Goal: Task Accomplishment & Management: Manage account settings

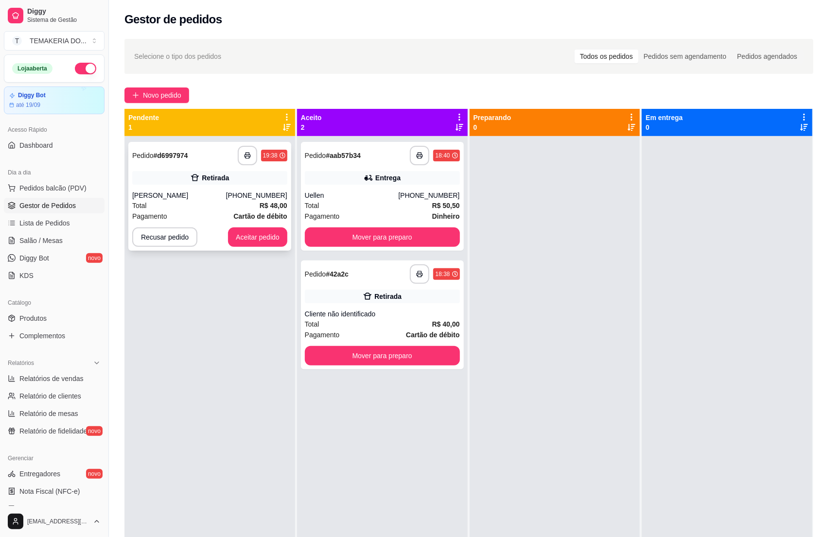
click at [200, 195] on div "[PERSON_NAME]" at bounding box center [179, 196] width 94 height 10
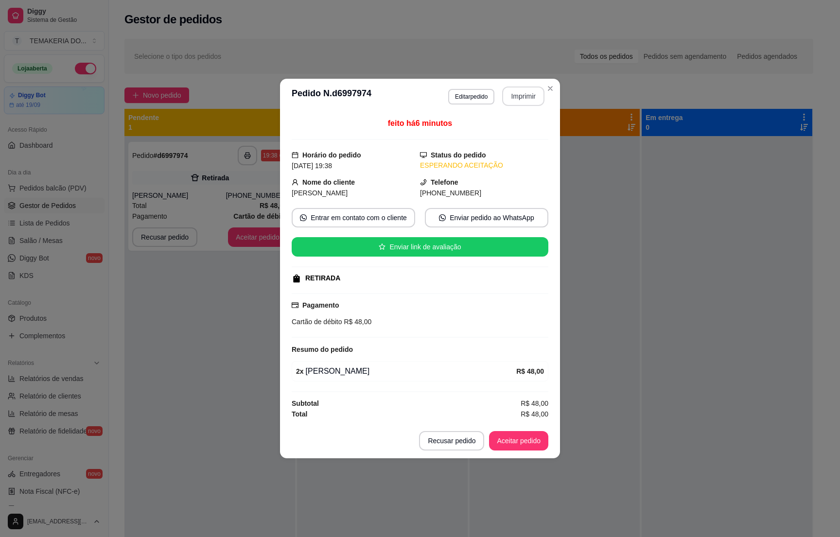
click at [522, 92] on button "Imprimir" at bounding box center [523, 96] width 42 height 19
click at [514, 446] on button "Aceitar pedido" at bounding box center [518, 441] width 57 height 19
click at [514, 446] on div "Recusar pedido Aceitar pedido" at bounding box center [483, 440] width 129 height 19
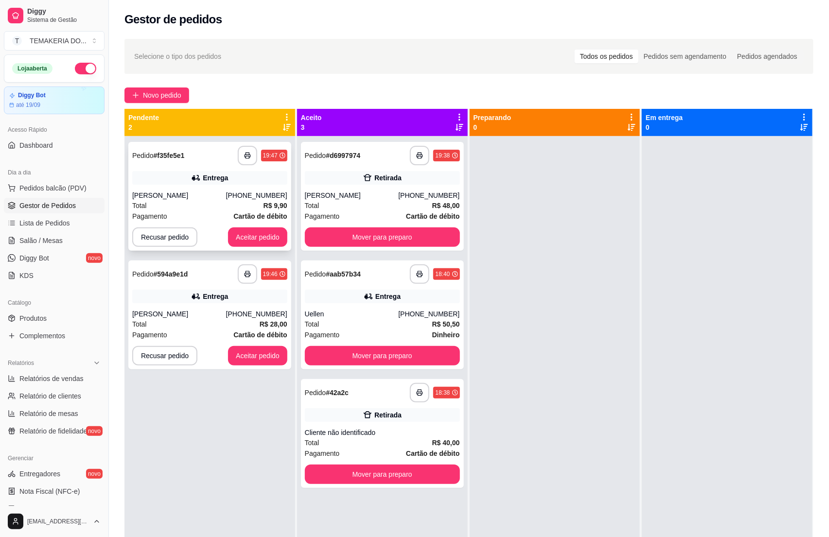
click at [215, 209] on div "Total R$ 9,90" at bounding box center [209, 205] width 155 height 11
click at [173, 235] on button "Recusar pedido" at bounding box center [164, 236] width 65 height 19
click at [193, 206] on button "Sim" at bounding box center [191, 213] width 38 height 19
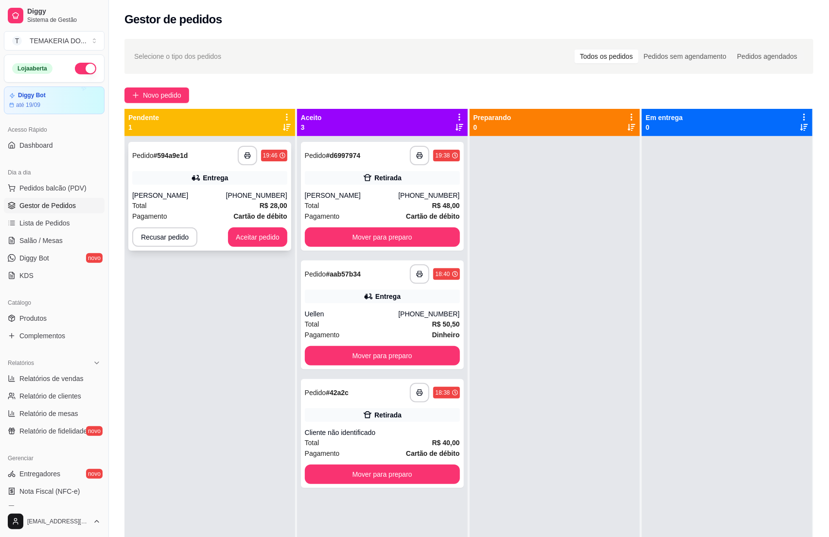
click at [222, 203] on div "Total R$ 28,00" at bounding box center [209, 205] width 155 height 11
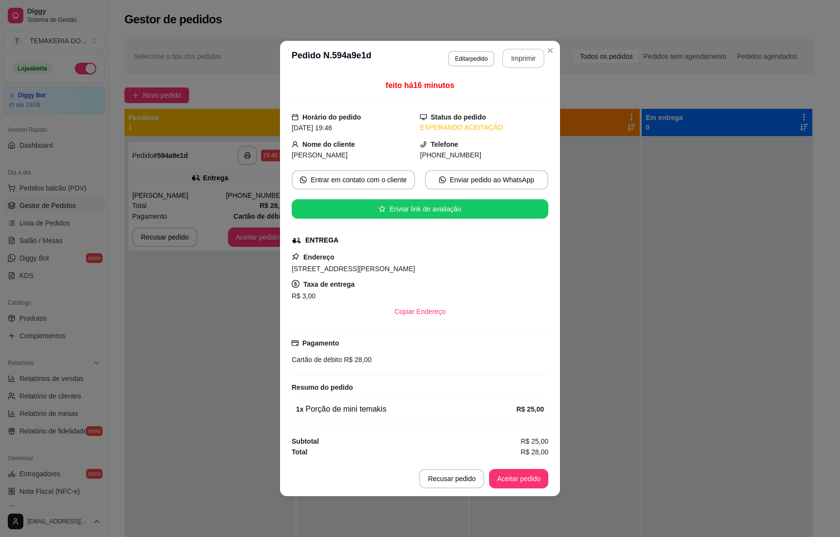
click at [511, 54] on button "Imprimir" at bounding box center [523, 58] width 42 height 19
click at [528, 481] on button "Aceitar pedido" at bounding box center [518, 478] width 59 height 19
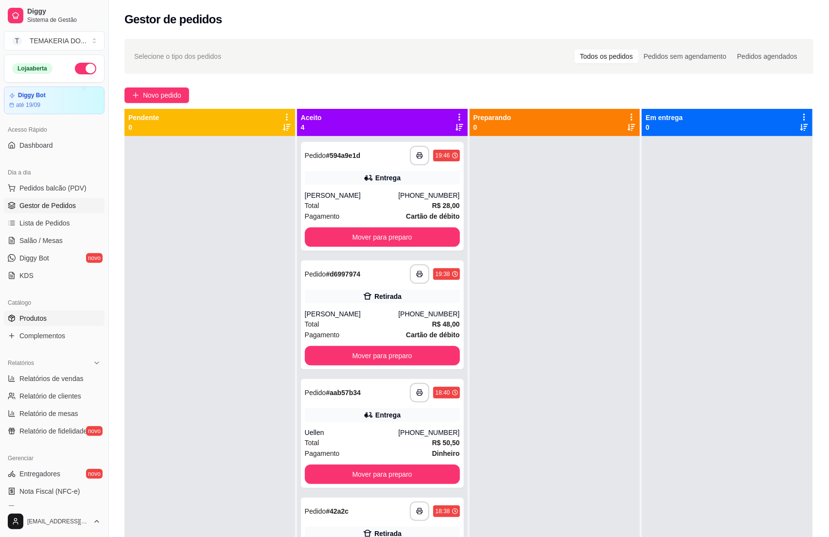
click at [38, 321] on span "Produtos" at bounding box center [32, 319] width 27 height 10
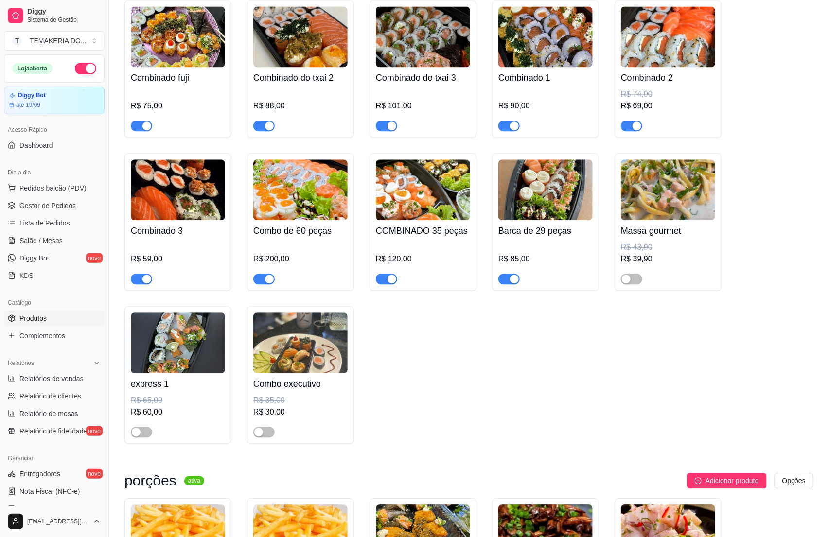
scroll to position [2989, 0]
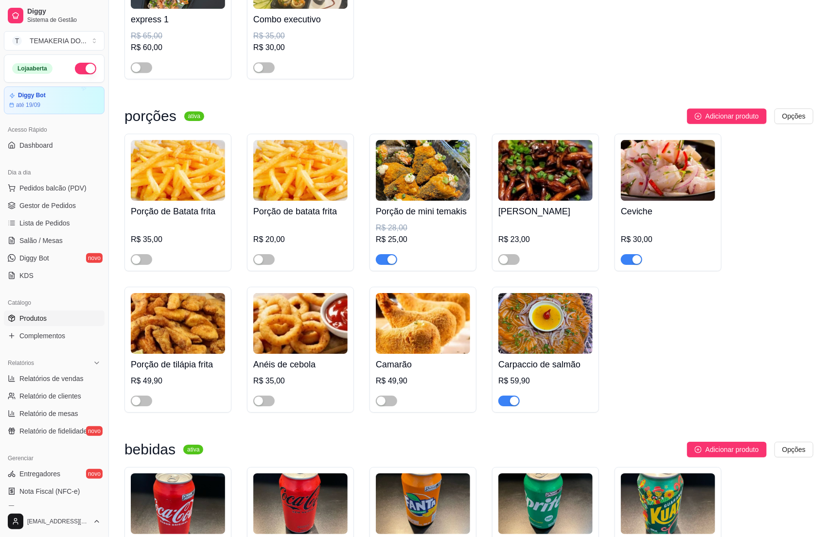
click at [551, 387] on div "R$ 59,90" at bounding box center [545, 381] width 94 height 12
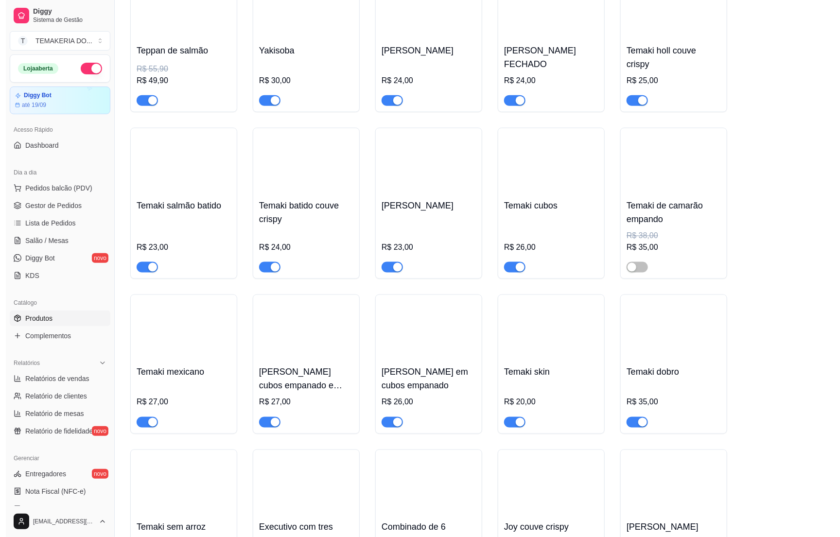
scroll to position [0, 0]
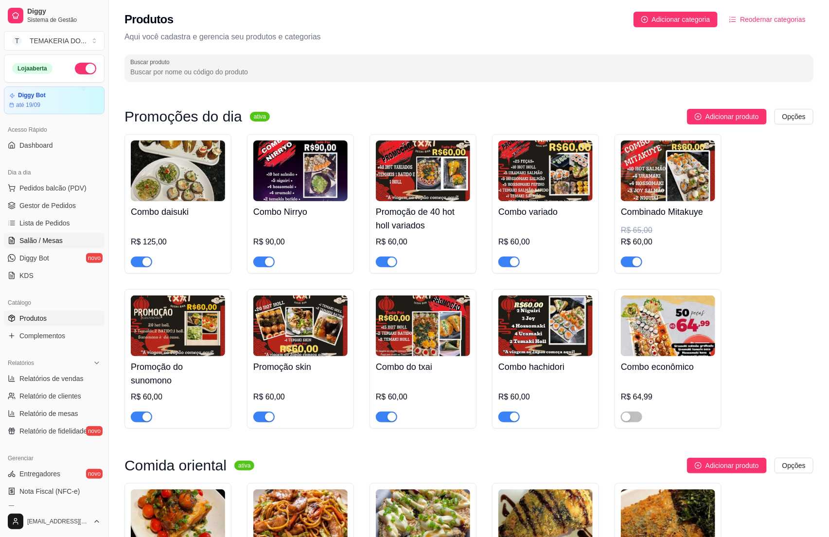
click at [29, 244] on span "Salão / Mesas" at bounding box center [40, 241] width 43 height 10
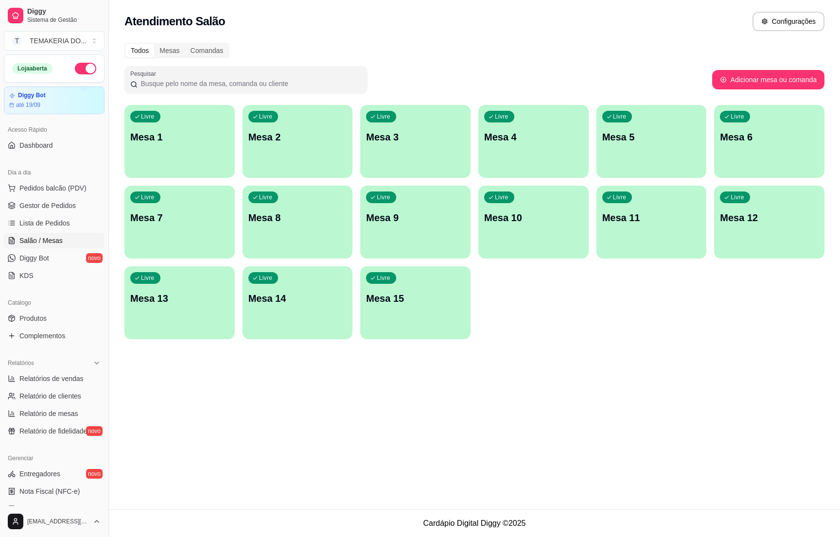
click at [543, 134] on p "Mesa 4" at bounding box center [533, 137] width 99 height 14
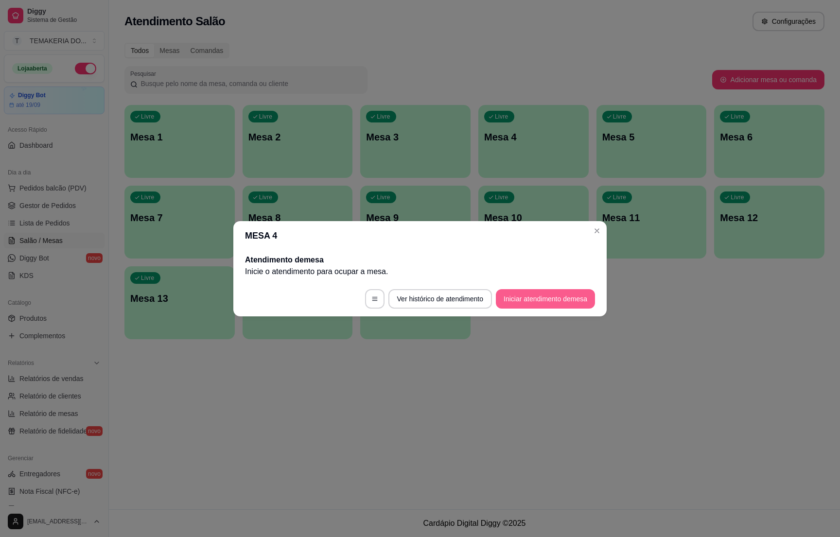
click at [523, 295] on button "Iniciar atendimento de mesa" at bounding box center [545, 298] width 99 height 19
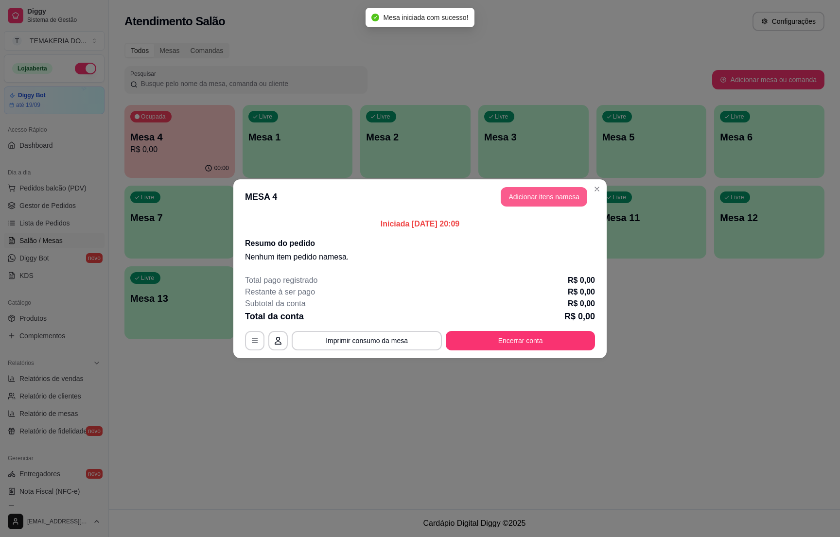
click at [511, 194] on button "Adicionar itens na mesa" at bounding box center [544, 196] width 87 height 19
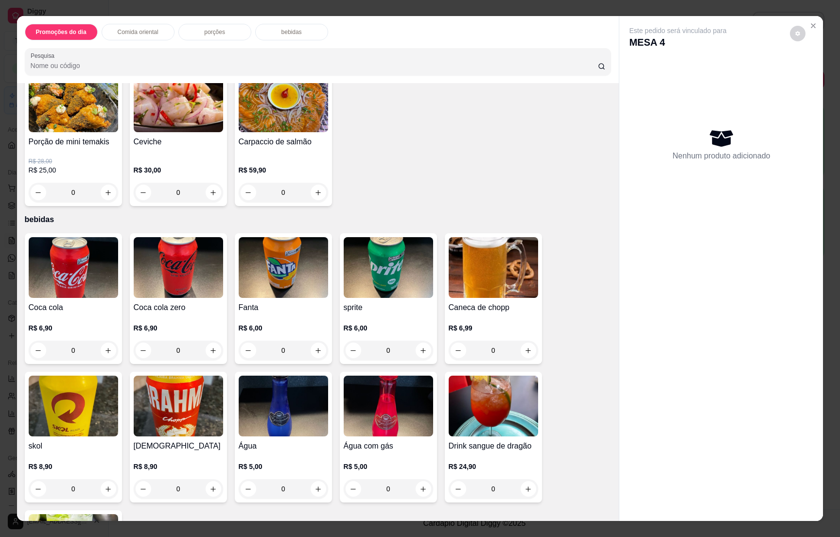
scroll to position [2625, 0]
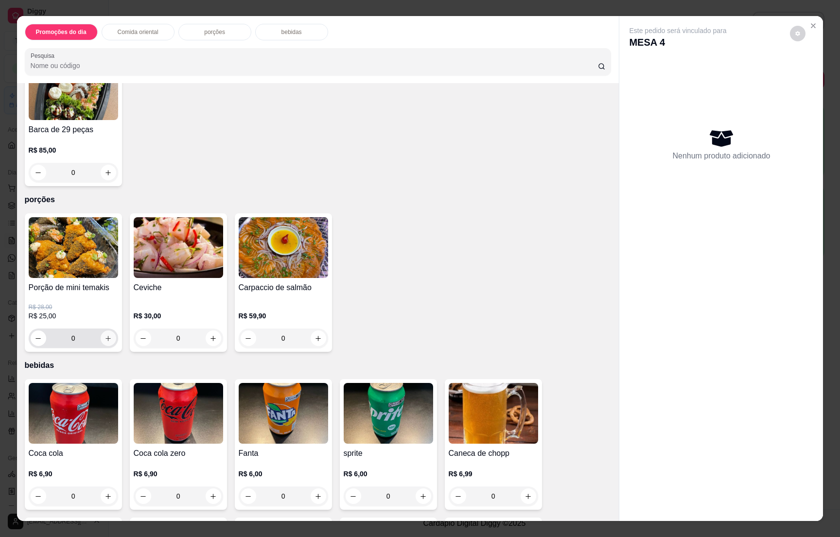
click at [105, 335] on icon "increase-product-quantity" at bounding box center [108, 338] width 7 height 7
type input "1"
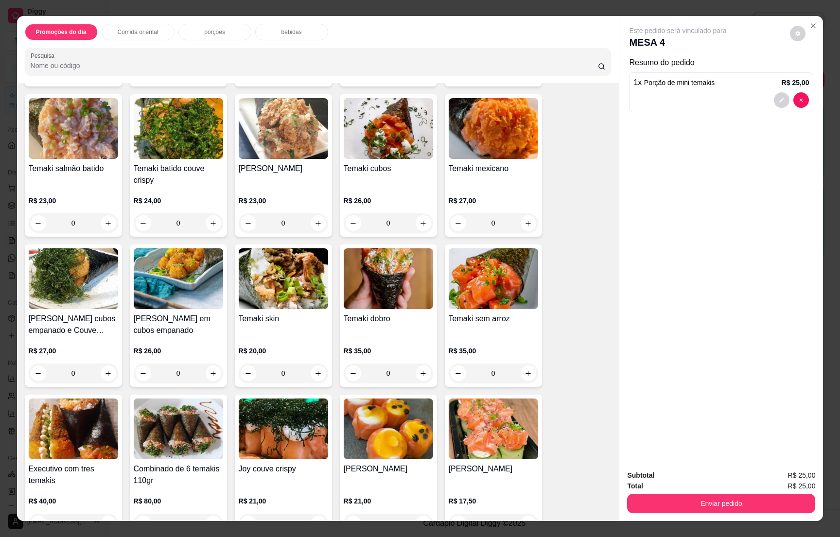
scroll to position [0, 0]
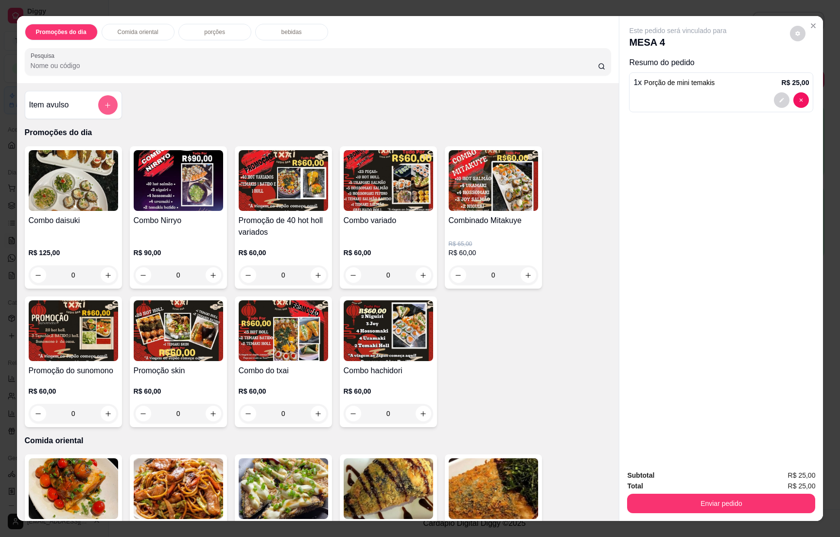
click at [102, 110] on button "add-separate-item" at bounding box center [107, 104] width 19 height 19
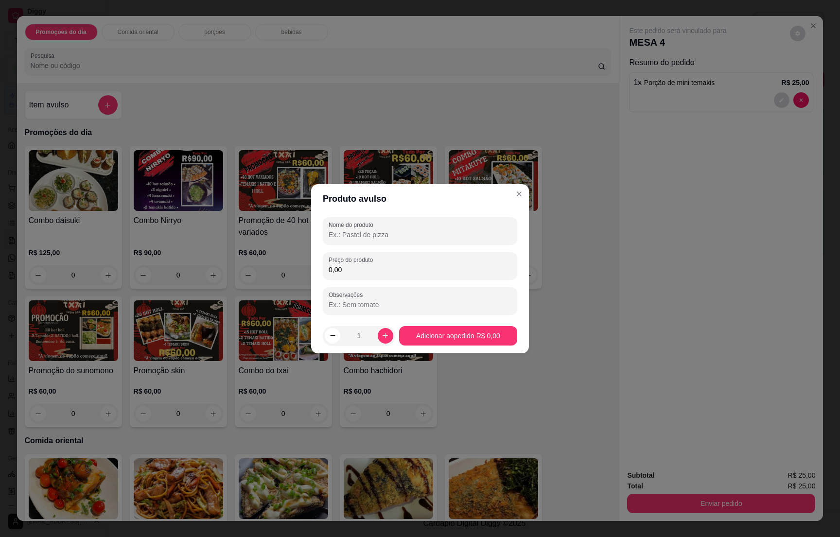
click at [353, 227] on label "Nome do produto" at bounding box center [353, 225] width 48 height 8
click at [353, 230] on input "Nome do produto" at bounding box center [420, 235] width 183 height 10
type input "3 joy"
click at [362, 267] on input "0,00" at bounding box center [420, 270] width 183 height 10
type input "10,50"
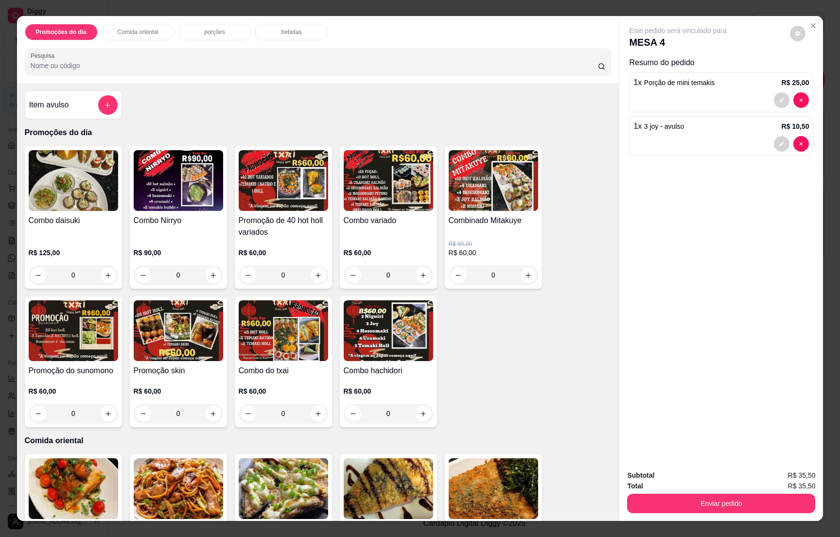
click at [287, 38] on div "bebidas" at bounding box center [291, 32] width 73 height 17
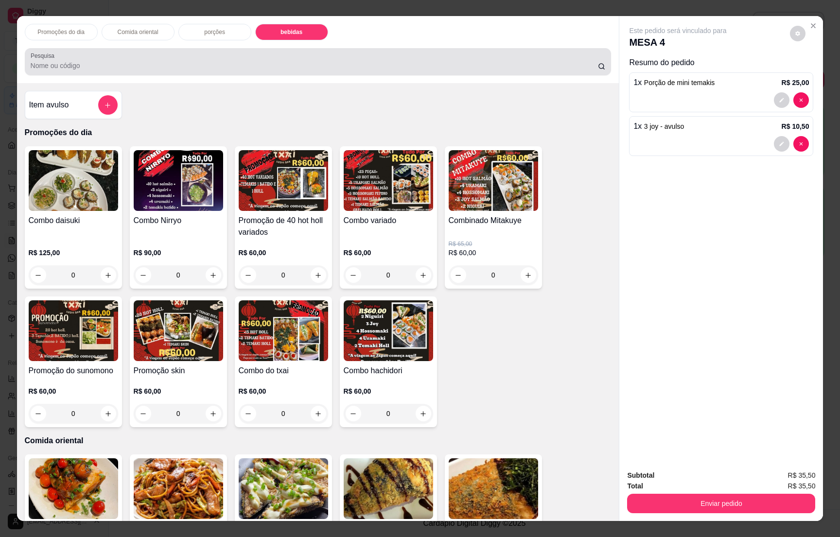
scroll to position [15, 0]
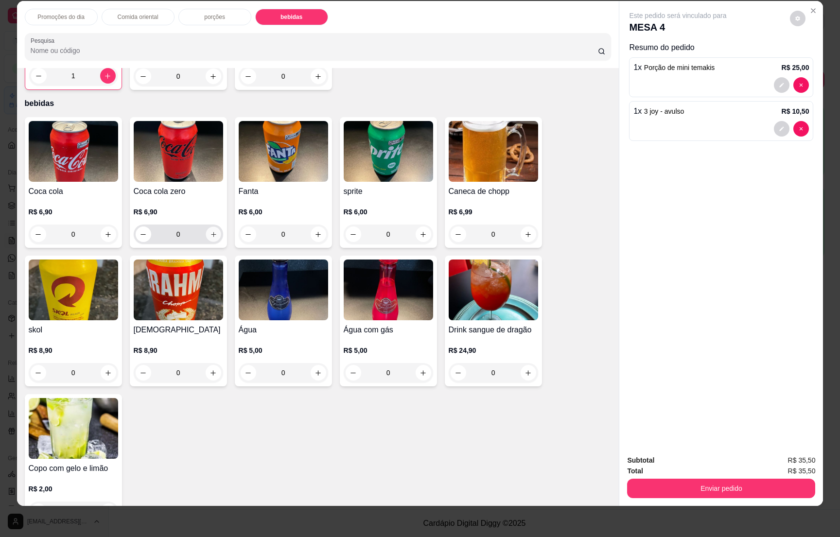
click at [209, 231] on icon "increase-product-quantity" at bounding box center [212, 234] width 7 height 7
type input "1"
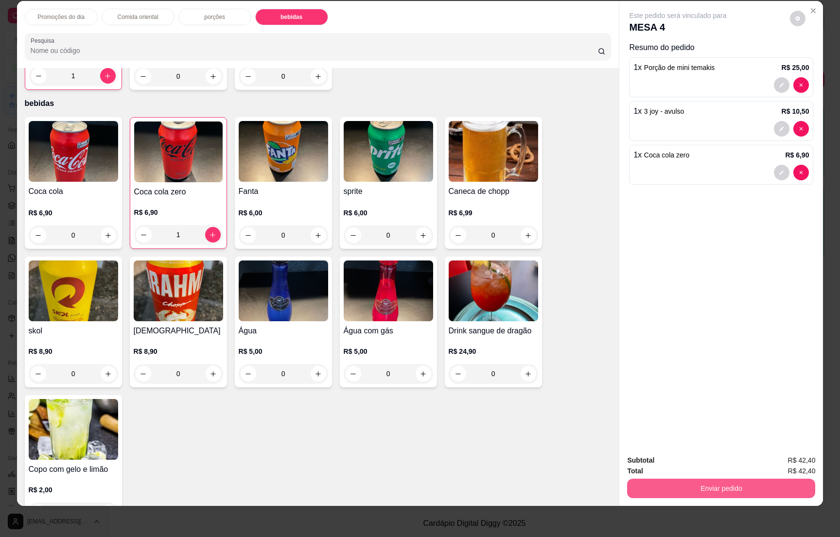
click at [729, 483] on button "Enviar pedido" at bounding box center [721, 488] width 188 height 19
click at [700, 461] on button "Não registrar e enviar pedido" at bounding box center [687, 464] width 101 height 18
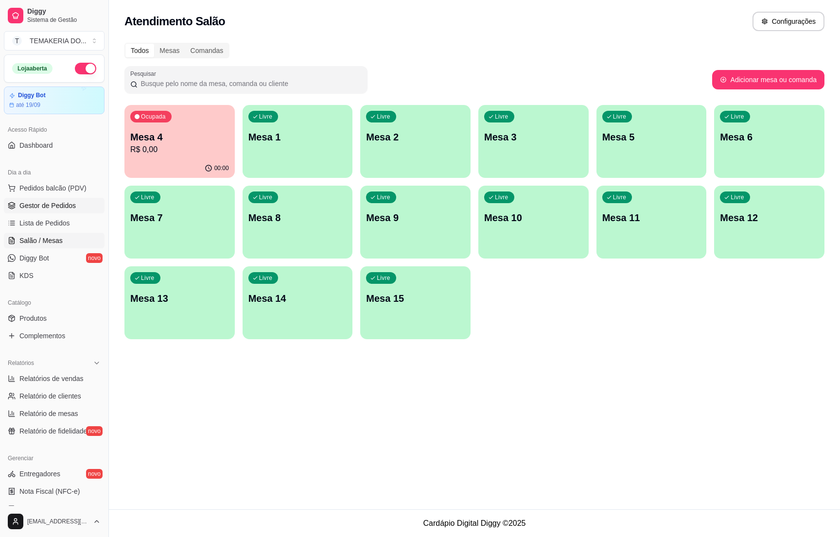
click at [51, 209] on span "Gestor de Pedidos" at bounding box center [47, 206] width 56 height 10
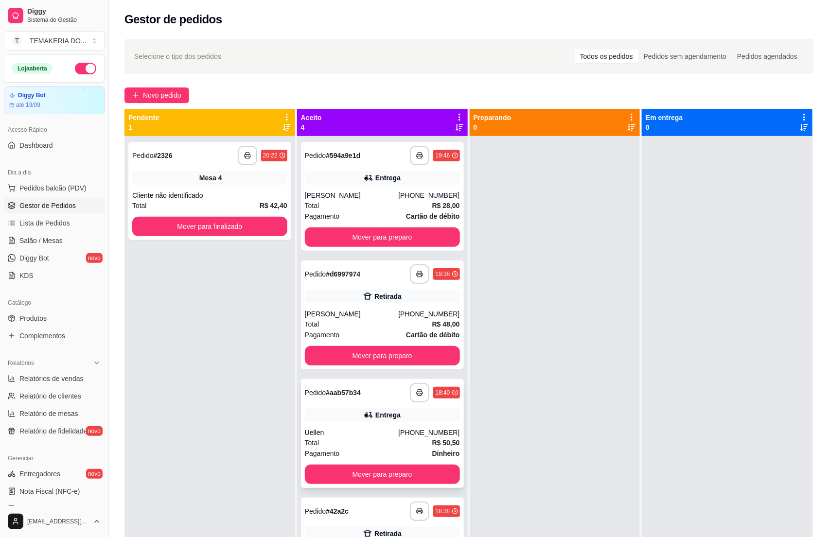
click at [328, 429] on div "Uellen" at bounding box center [352, 433] width 94 height 10
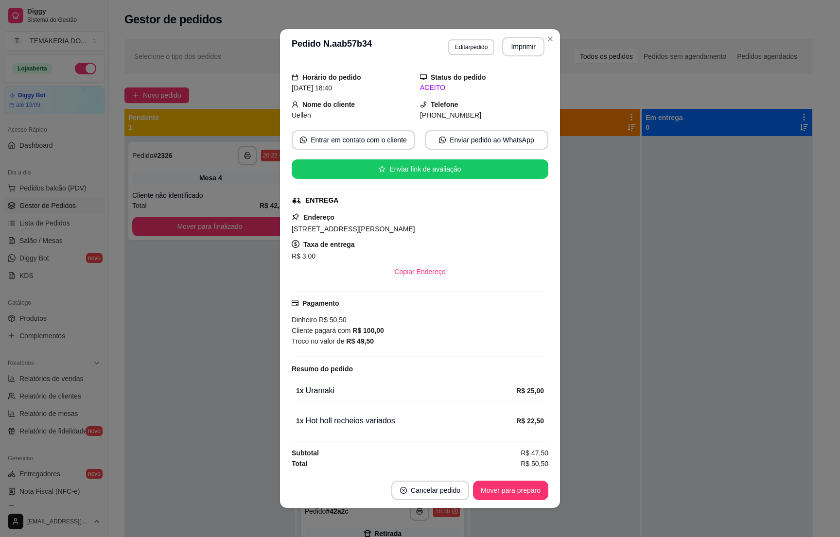
scroll to position [2, 0]
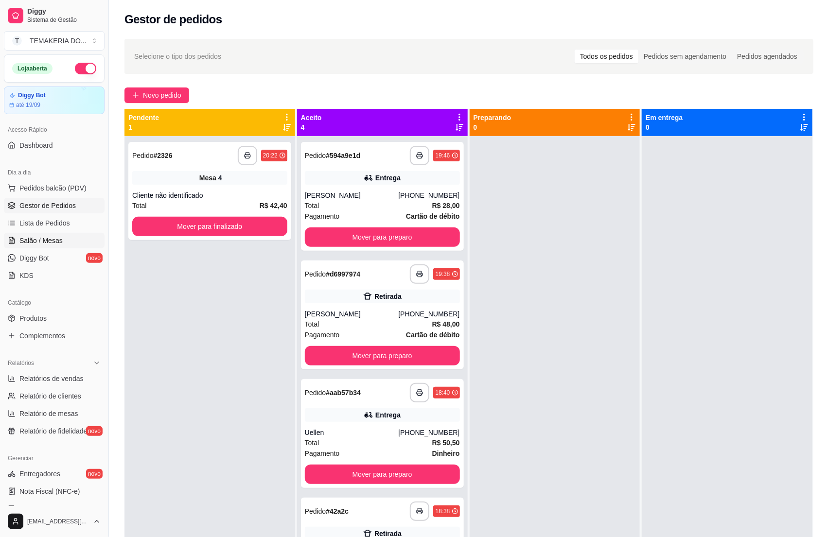
click at [25, 241] on span "Salão / Mesas" at bounding box center [40, 241] width 43 height 10
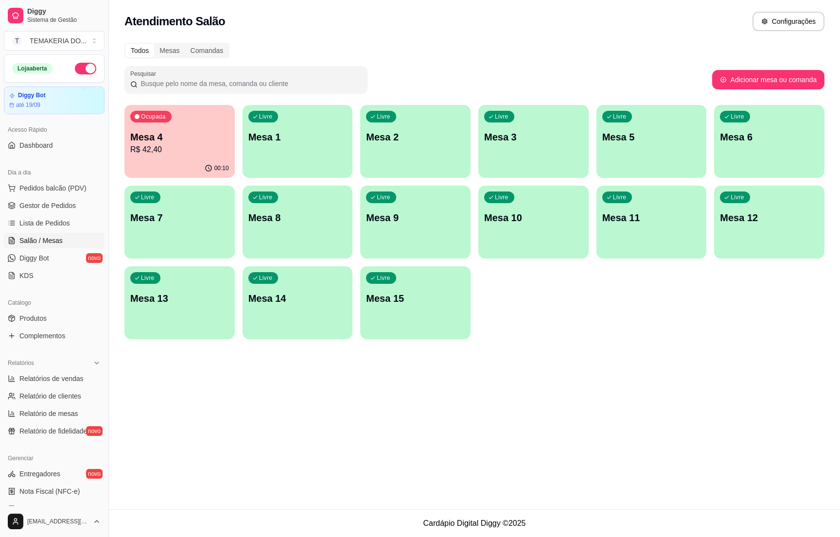
click at [180, 159] on div "00:10" at bounding box center [179, 168] width 110 height 19
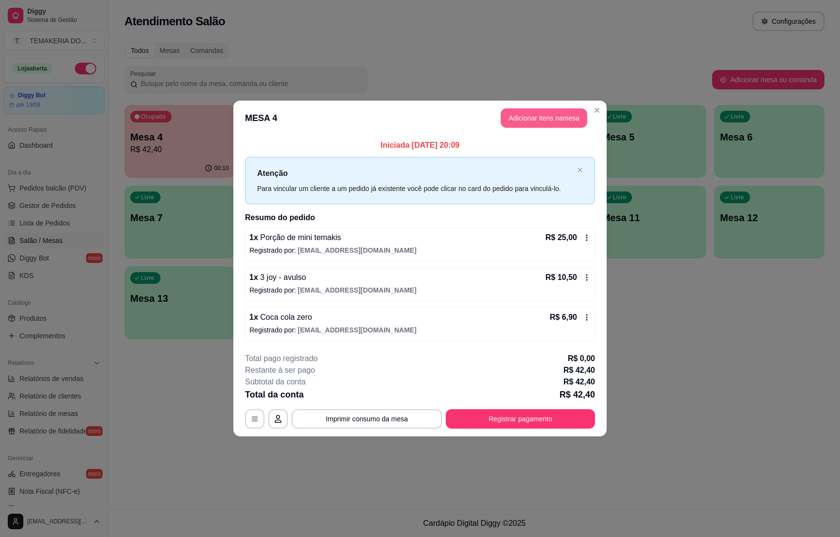
click at [521, 109] on button "Adicionar itens na mesa" at bounding box center [544, 117] width 87 height 19
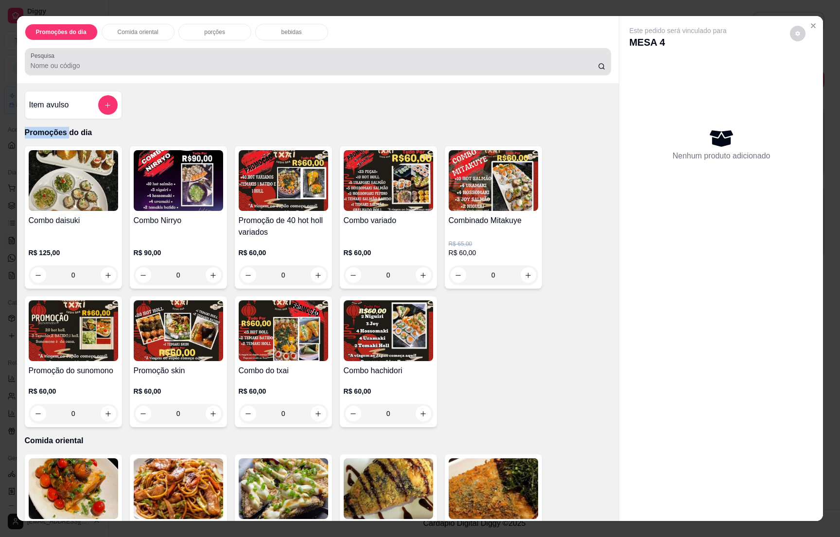
click at [281, 32] on p "bebidas" at bounding box center [291, 32] width 20 height 8
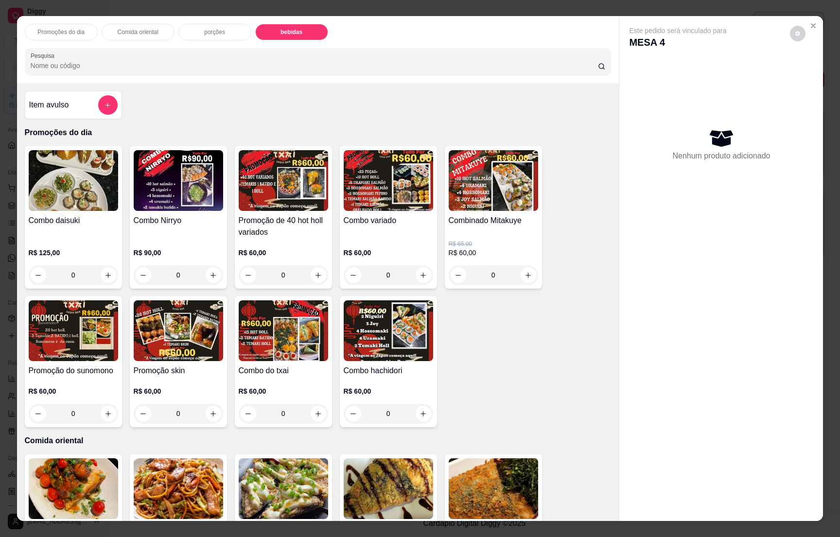
scroll to position [15, 0]
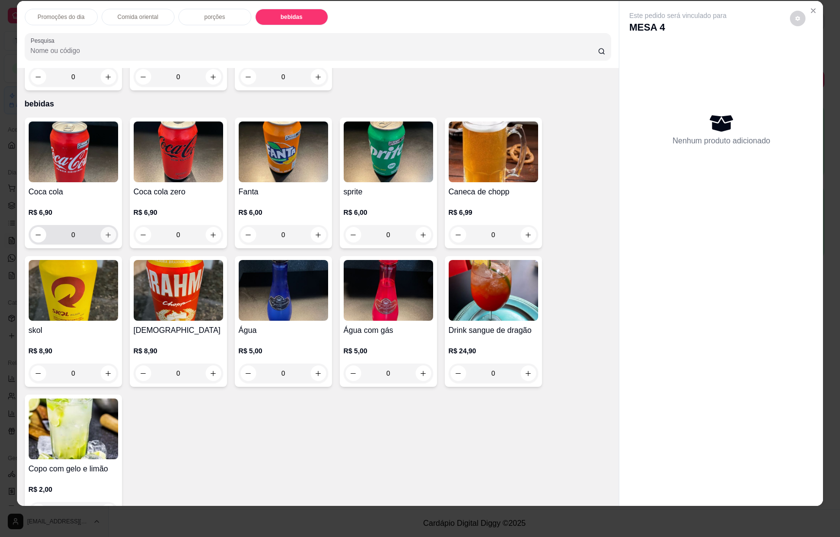
click at [105, 231] on icon "increase-product-quantity" at bounding box center [108, 234] width 7 height 7
type input "1"
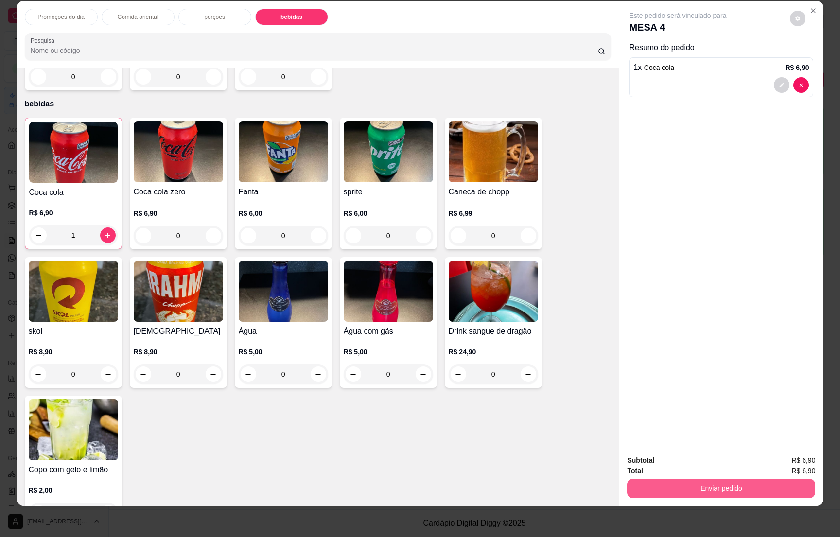
click at [717, 486] on button "Enviar pedido" at bounding box center [721, 488] width 188 height 19
click at [684, 459] on button "Não registrar e enviar pedido" at bounding box center [687, 464] width 98 height 18
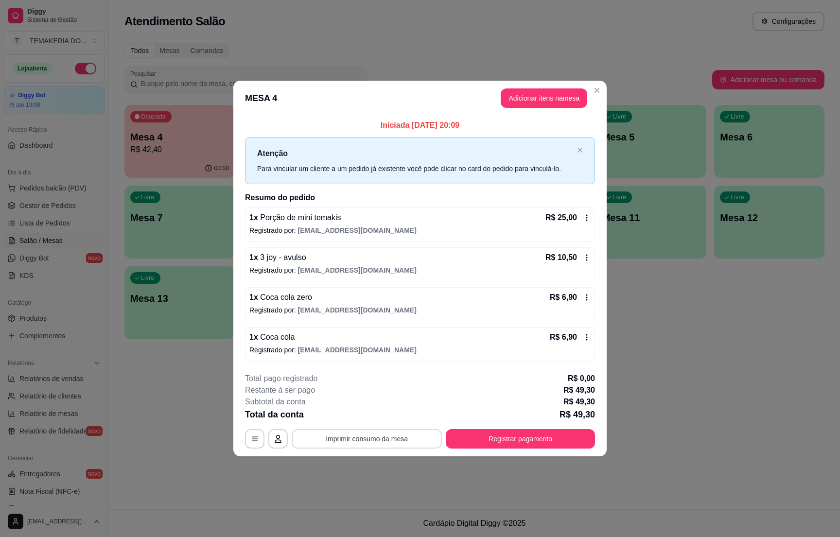
click at [370, 435] on button "Imprimir consumo da mesa" at bounding box center [367, 438] width 150 height 19
click at [529, 438] on button "Registrar pagamento" at bounding box center [520, 438] width 149 height 19
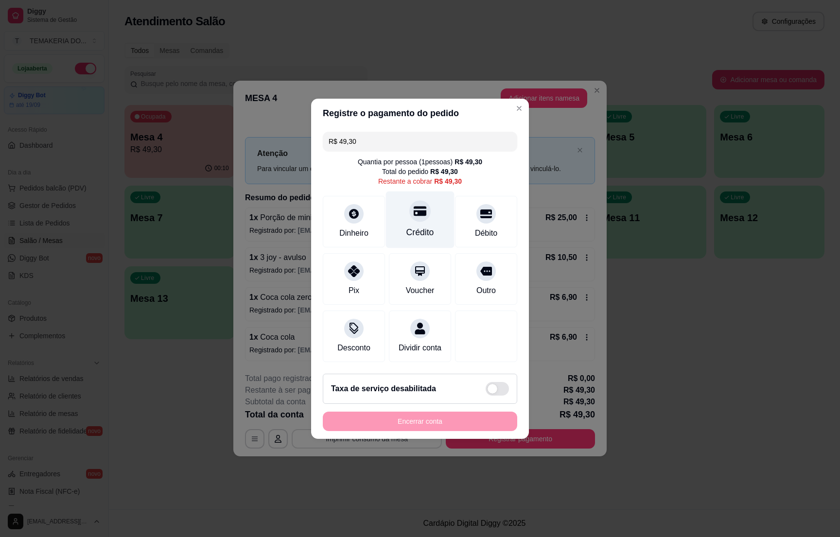
click at [420, 226] on div "Crédito" at bounding box center [420, 232] width 28 height 13
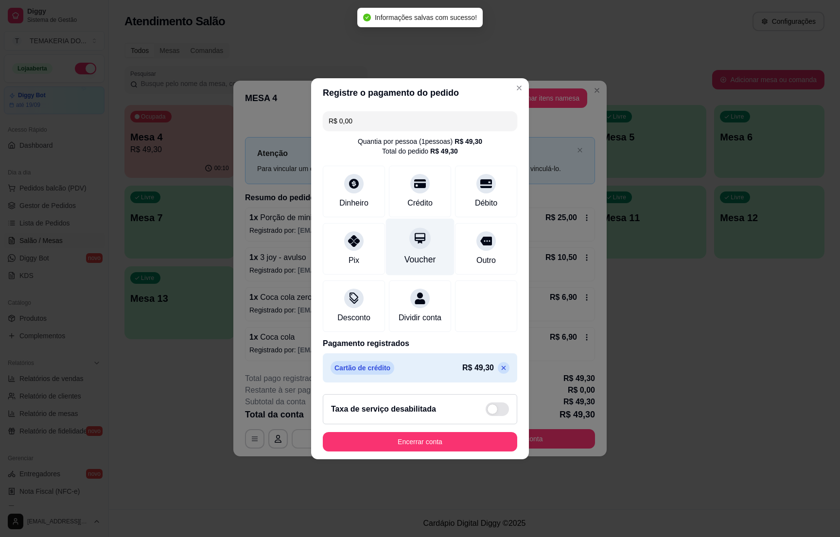
type input "R$ 0,00"
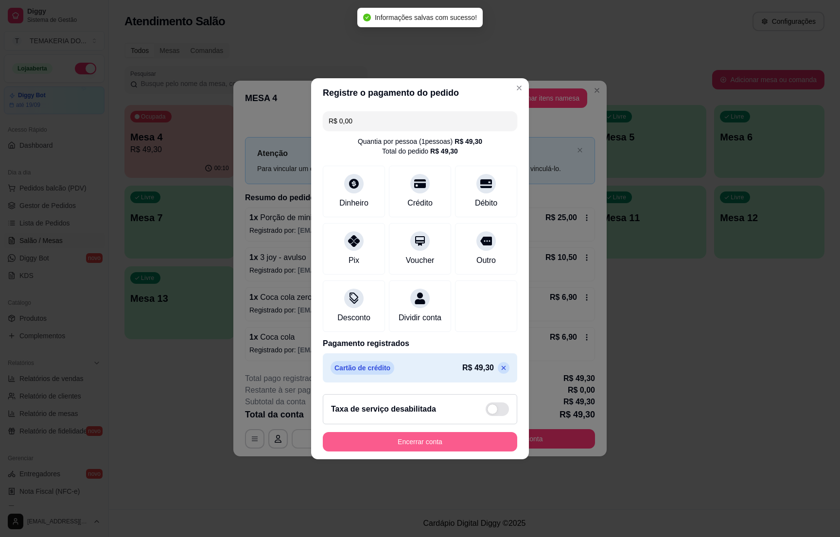
click at [404, 445] on button "Encerrar conta" at bounding box center [420, 441] width 194 height 19
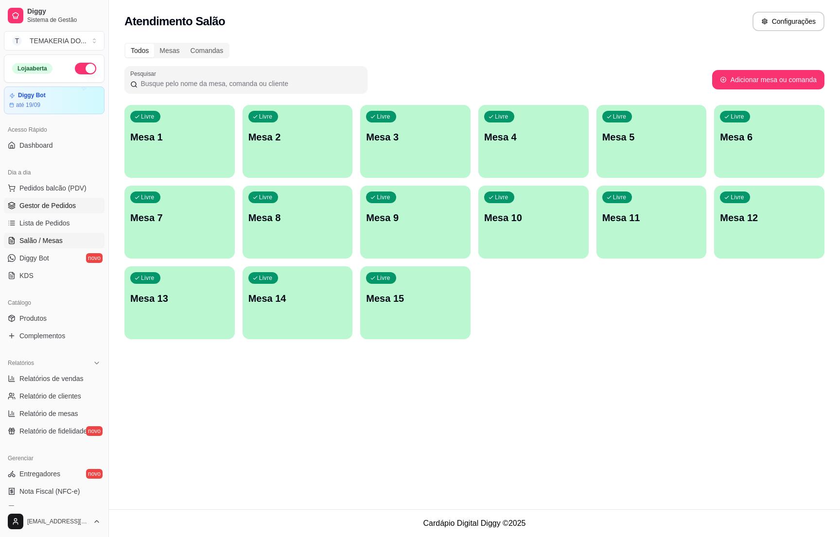
click at [61, 210] on span "Gestor de Pedidos" at bounding box center [47, 206] width 56 height 10
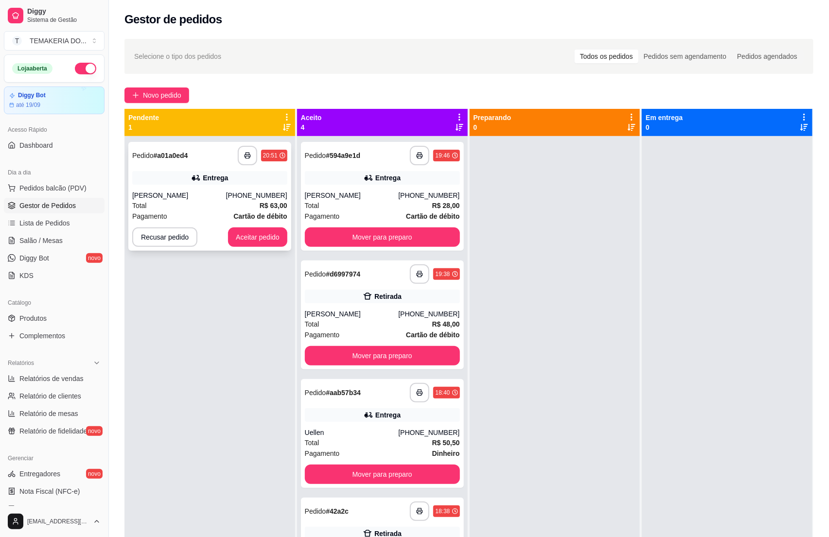
click at [244, 208] on div "Total R$ 63,00" at bounding box center [209, 205] width 155 height 11
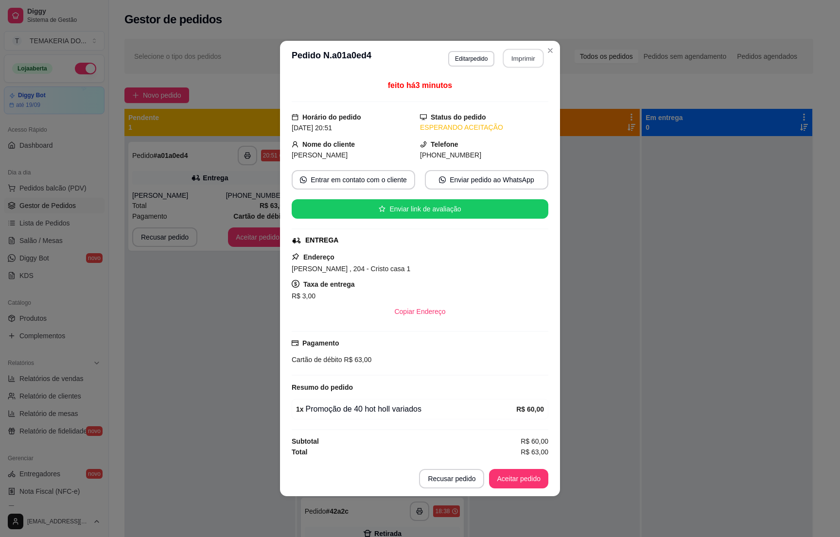
click at [521, 52] on button "Imprimir" at bounding box center [523, 58] width 41 height 19
click at [514, 474] on button "Aceitar pedido" at bounding box center [518, 478] width 59 height 19
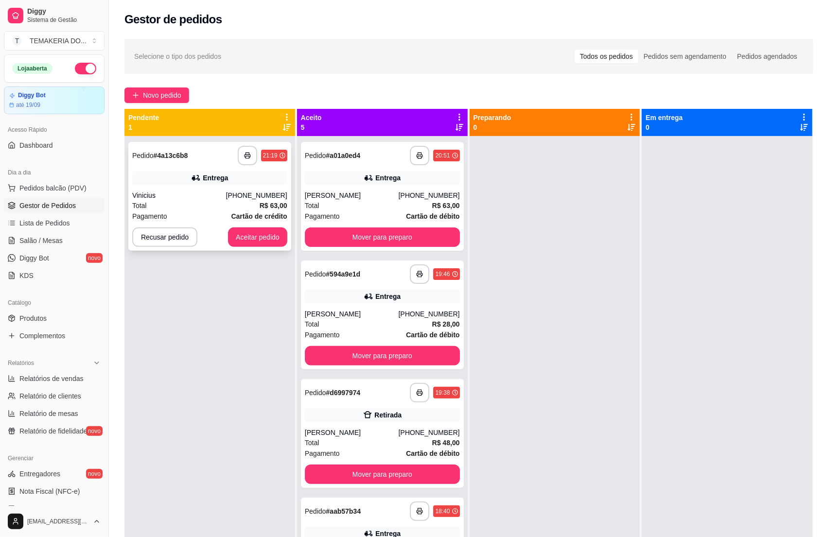
click at [202, 219] on div "Pagamento Cartão de crédito" at bounding box center [209, 216] width 155 height 11
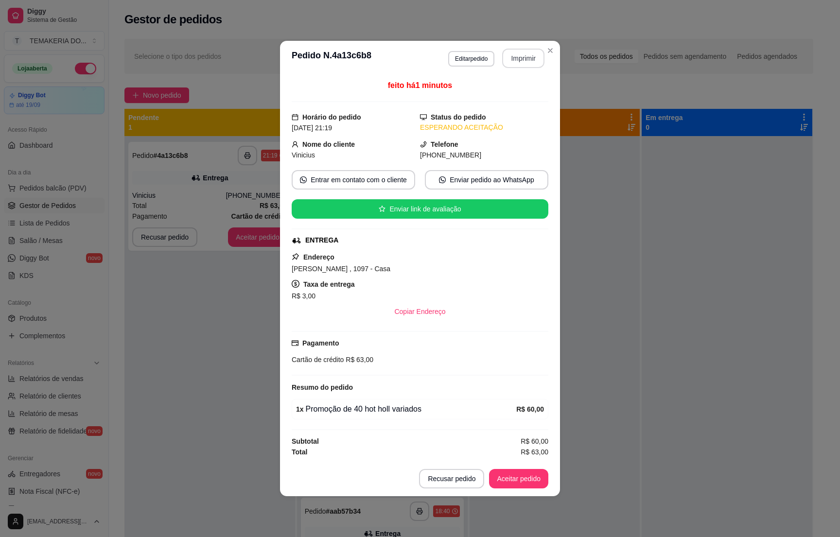
click at [512, 55] on button "Imprimir" at bounding box center [523, 58] width 42 height 19
click at [509, 479] on button "Aceitar pedido" at bounding box center [518, 478] width 59 height 19
click at [511, 478] on button "Aceitar pedido" at bounding box center [518, 478] width 59 height 19
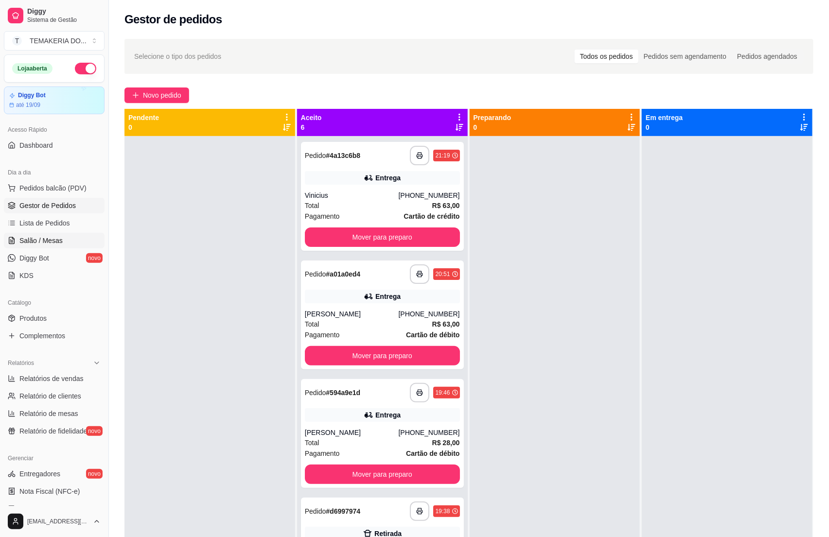
click at [42, 246] on link "Salão / Mesas" at bounding box center [54, 241] width 101 height 16
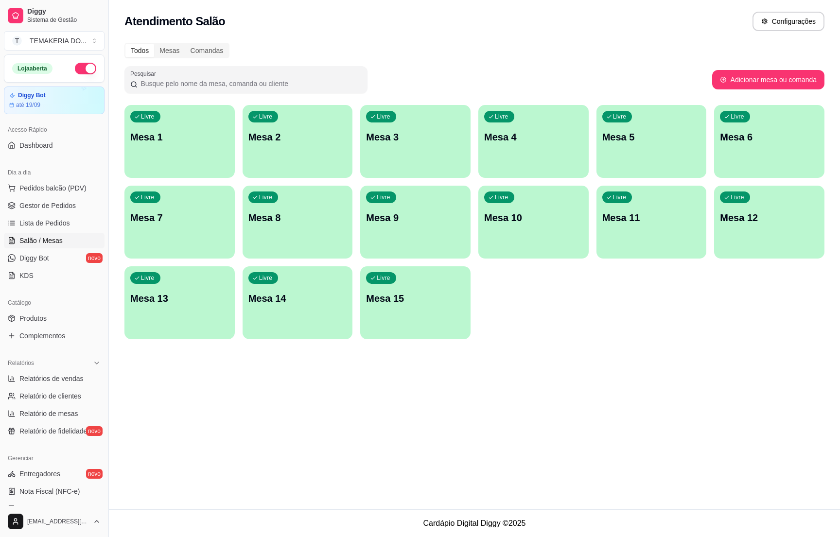
click at [378, 207] on div "Livre Mesa 9" at bounding box center [415, 216] width 110 height 61
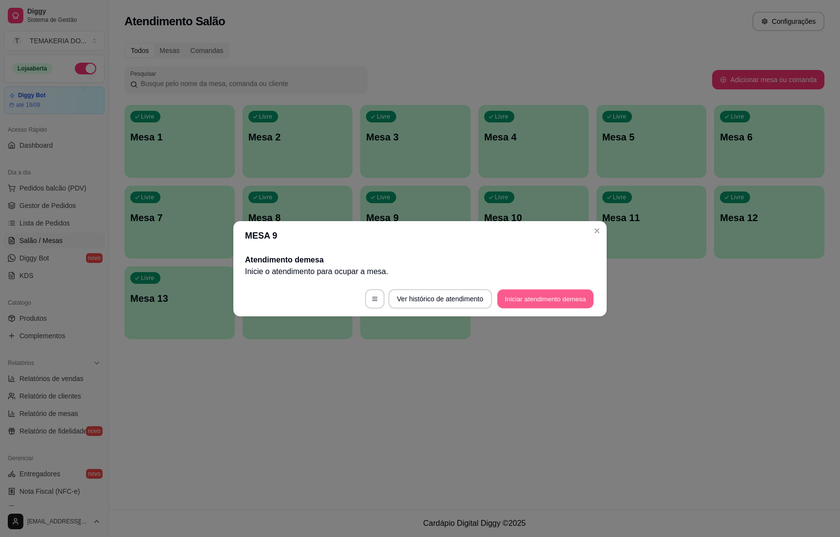
click at [543, 302] on button "Iniciar atendimento de mesa" at bounding box center [545, 298] width 96 height 19
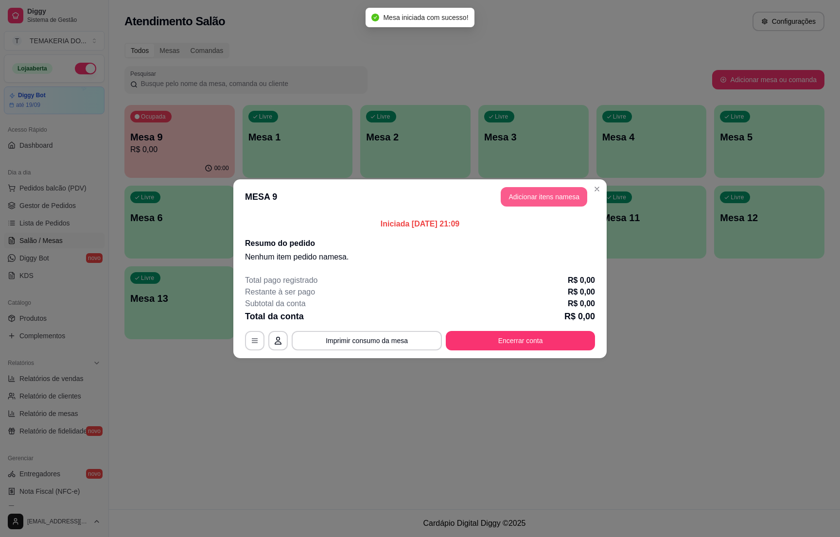
click at [509, 191] on button "Adicionar itens na mesa" at bounding box center [544, 196] width 87 height 19
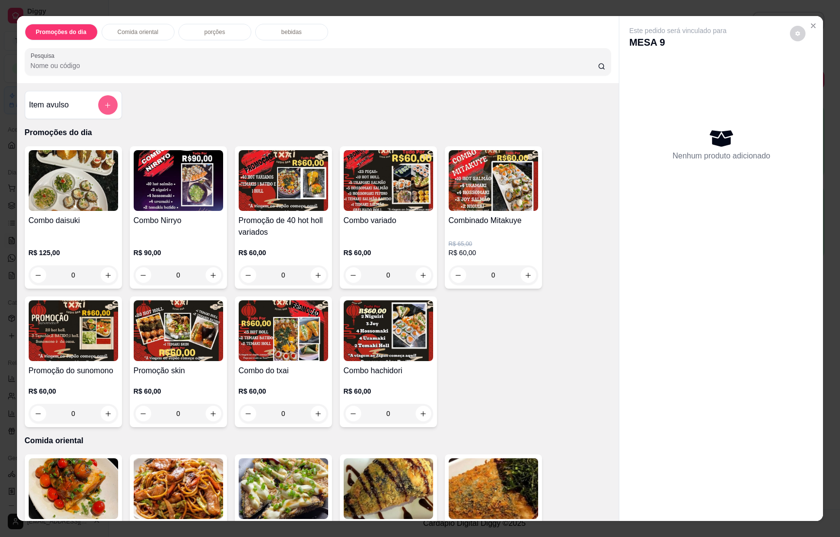
click at [104, 109] on icon "add-separate-item" at bounding box center [107, 105] width 7 height 7
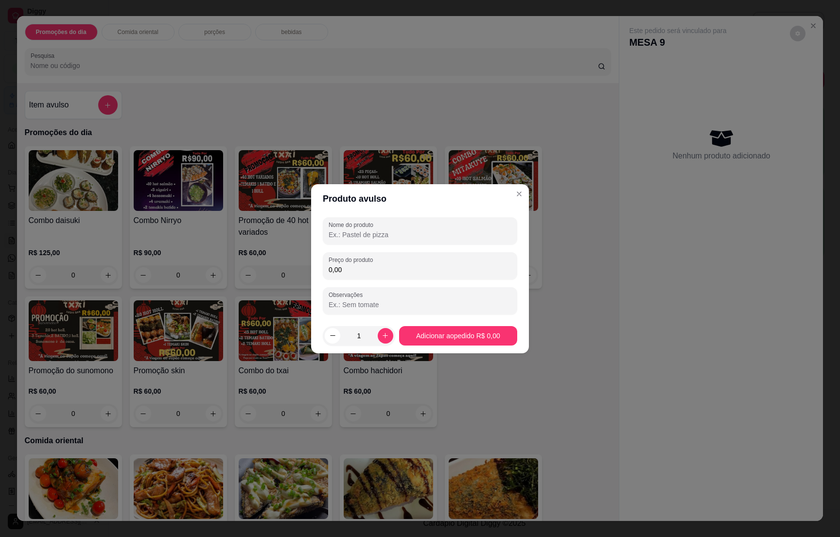
click at [345, 230] on input "Nome do produto" at bounding box center [420, 235] width 183 height 10
type input "1 combo express"
click at [369, 272] on input "0,00" at bounding box center [420, 270] width 183 height 10
type input "35,00"
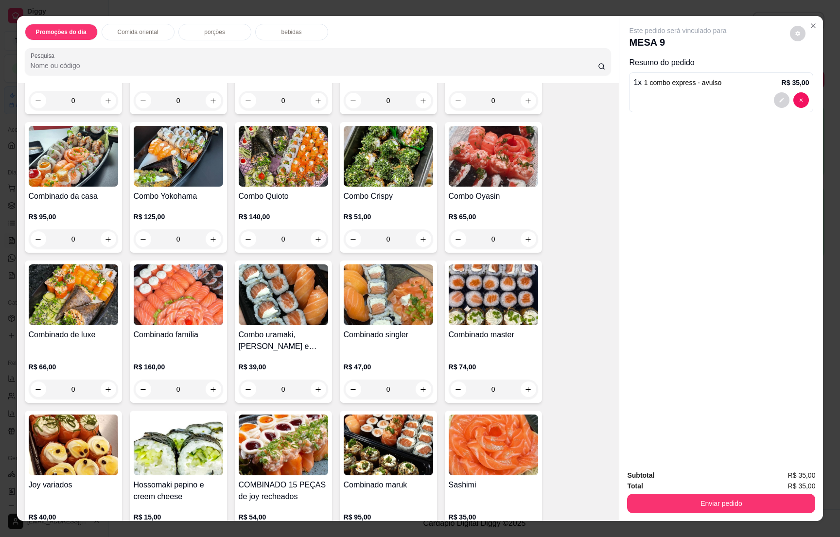
scroll to position [1969, 0]
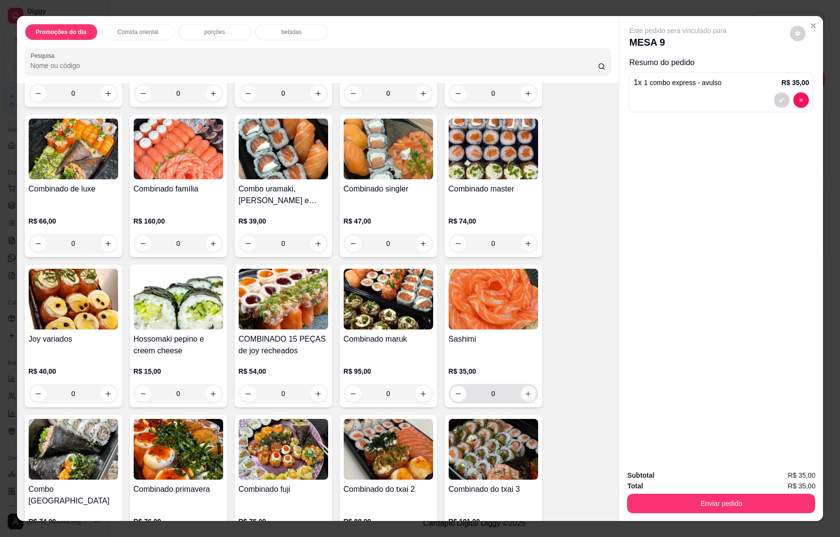
click at [524, 390] on icon "increase-product-quantity" at bounding box center [527, 393] width 7 height 7
type input "1"
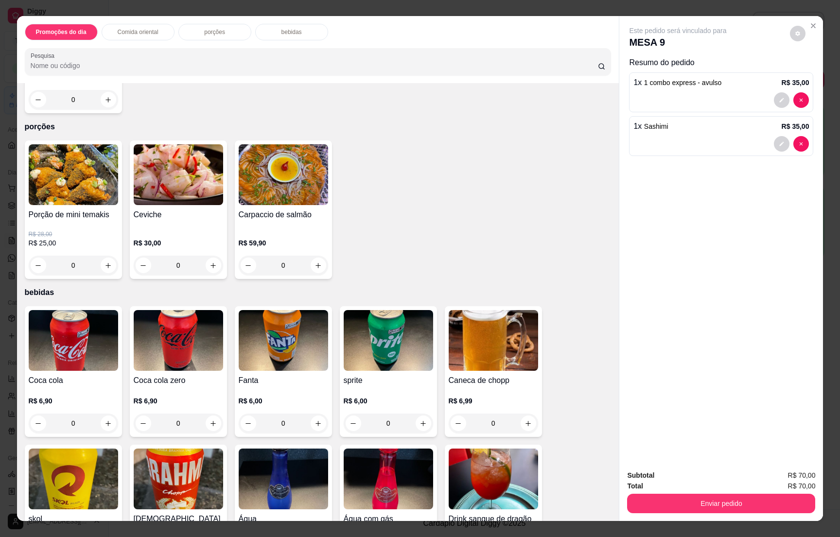
scroll to position [2871, 0]
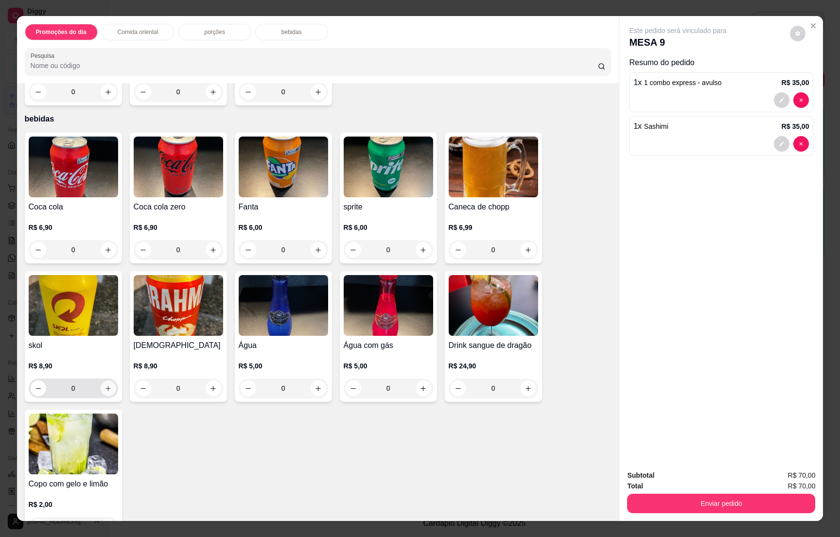
click at [105, 385] on icon "increase-product-quantity" at bounding box center [108, 388] width 7 height 7
type input "1"
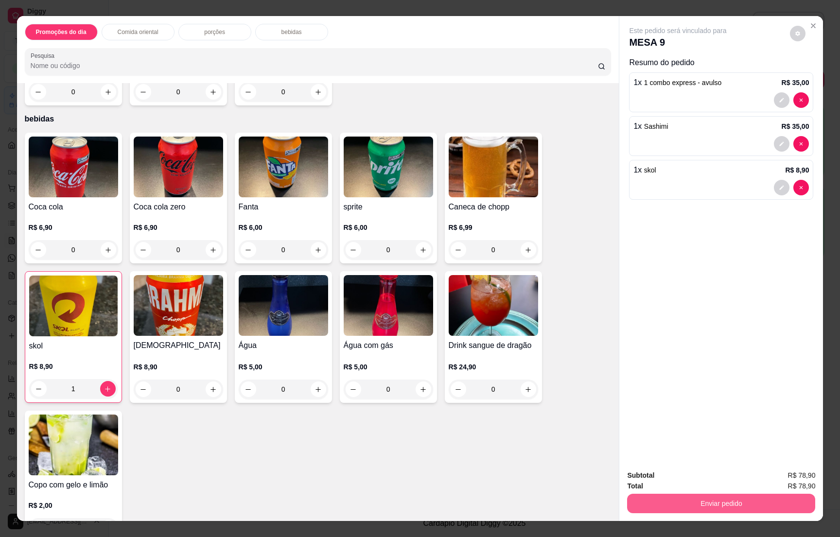
click at [671, 496] on button "Enviar pedido" at bounding box center [721, 503] width 188 height 19
click at [668, 471] on button "Não registrar e enviar pedido" at bounding box center [687, 480] width 101 height 18
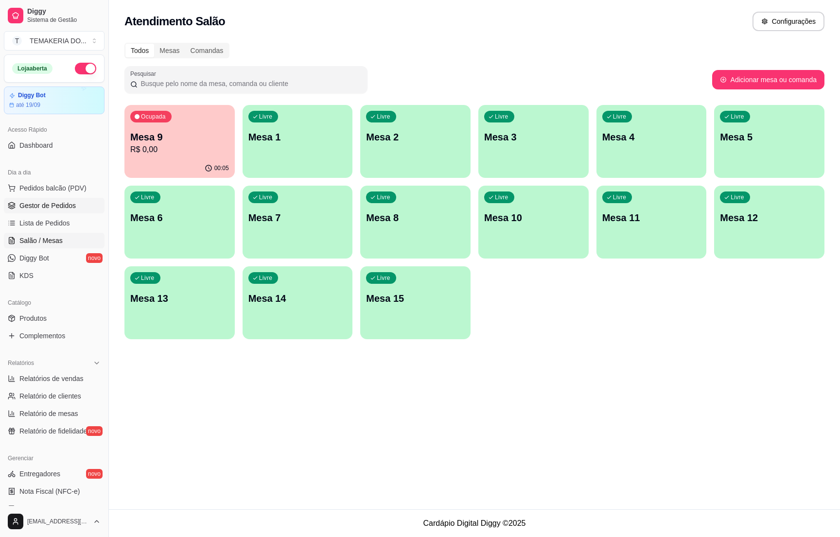
click at [75, 211] on link "Gestor de Pedidos" at bounding box center [54, 206] width 101 height 16
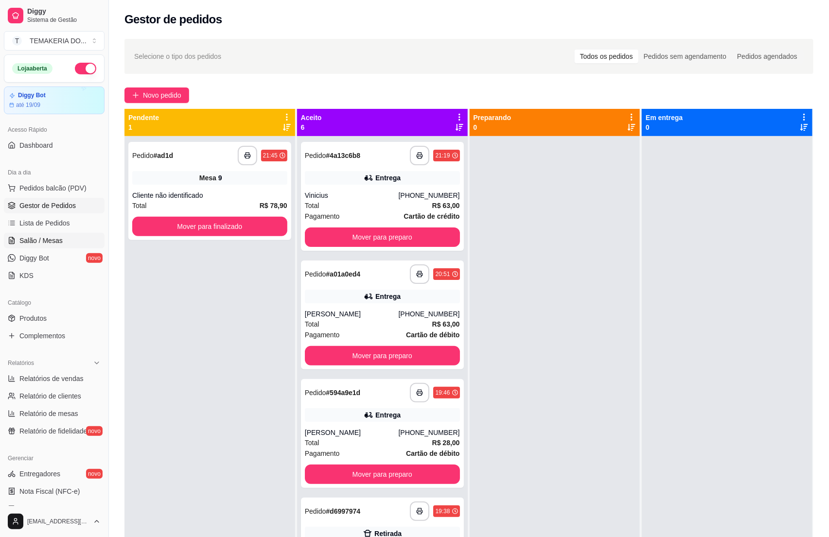
click at [37, 241] on span "Salão / Mesas" at bounding box center [40, 241] width 43 height 10
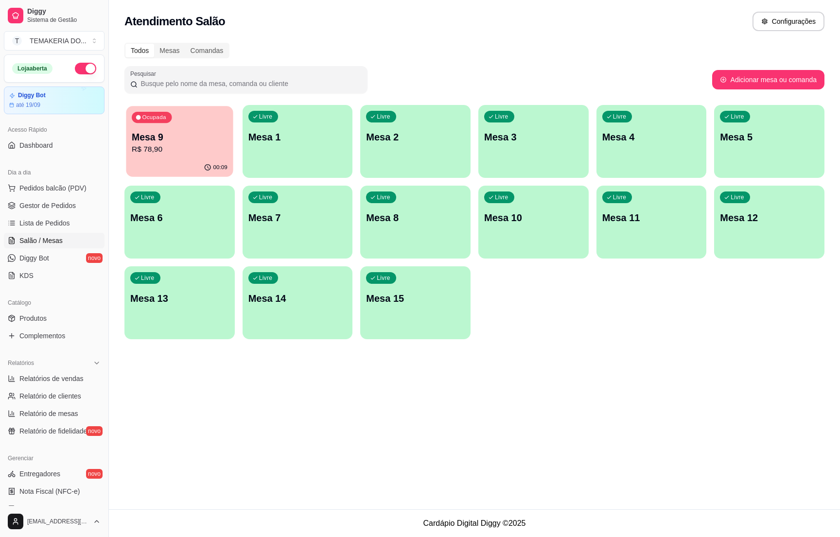
click at [175, 146] on p "R$ 78,90" at bounding box center [180, 149] width 96 height 11
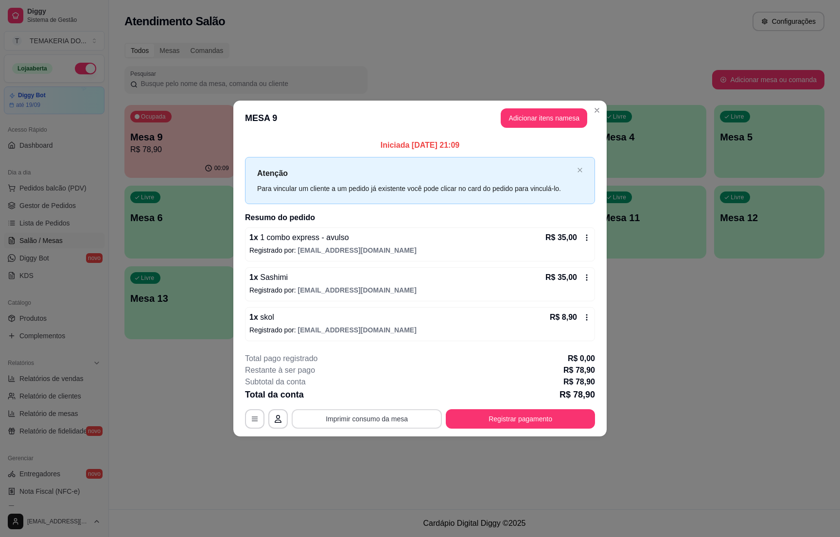
click at [398, 418] on button "Imprimir consumo da mesa" at bounding box center [367, 418] width 150 height 19
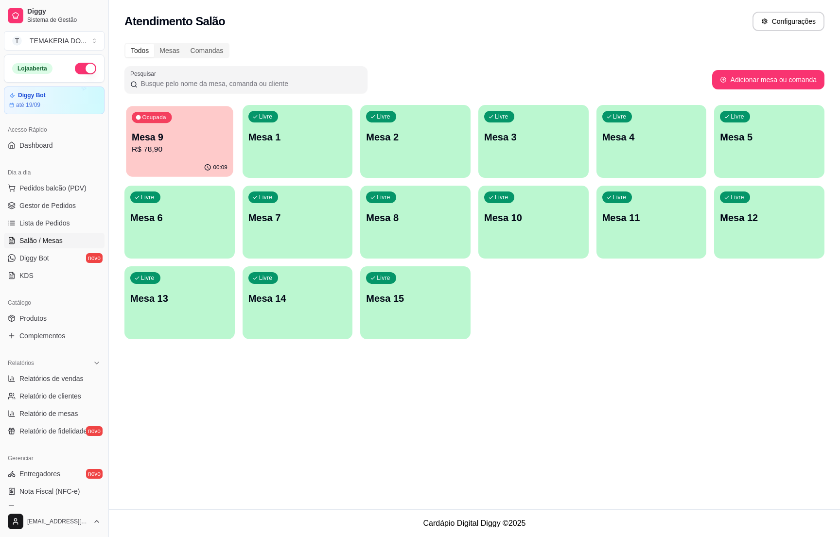
click at [192, 159] on div "00:09" at bounding box center [179, 167] width 107 height 18
click at [59, 313] on link "Produtos" at bounding box center [54, 319] width 101 height 16
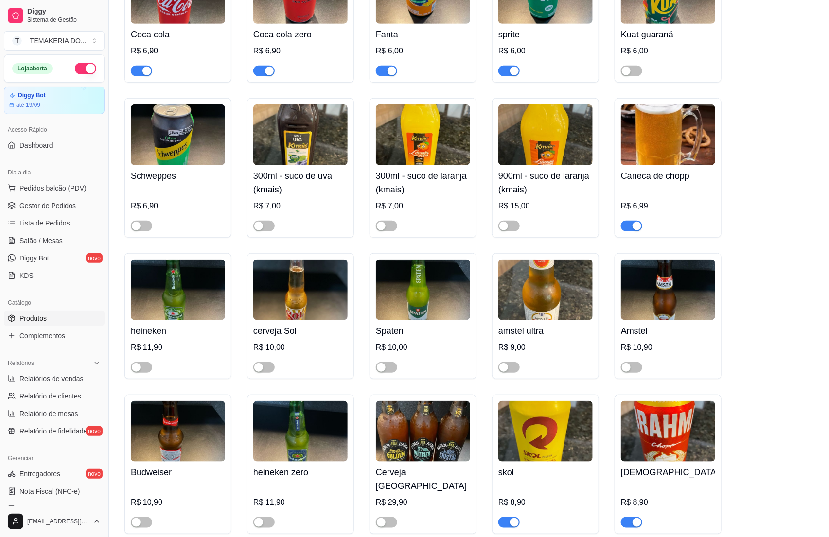
scroll to position [3718, 0]
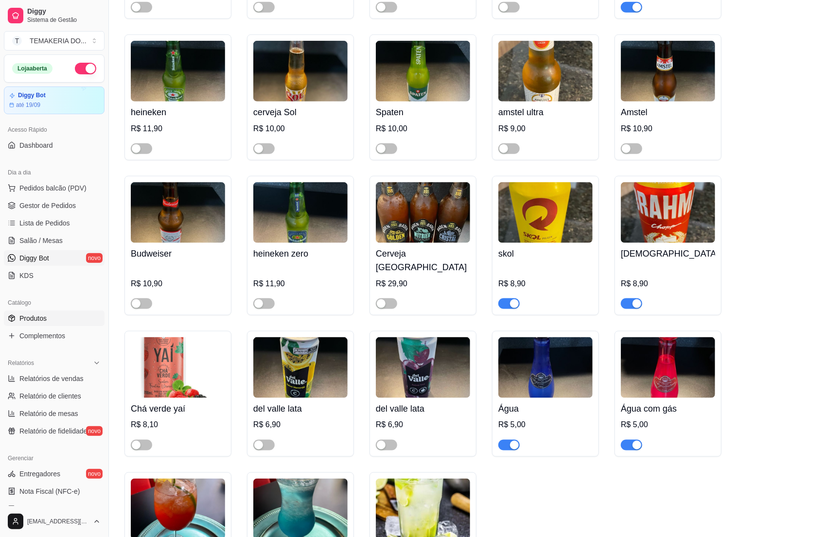
click at [31, 251] on link "Diggy Bot novo" at bounding box center [54, 258] width 101 height 16
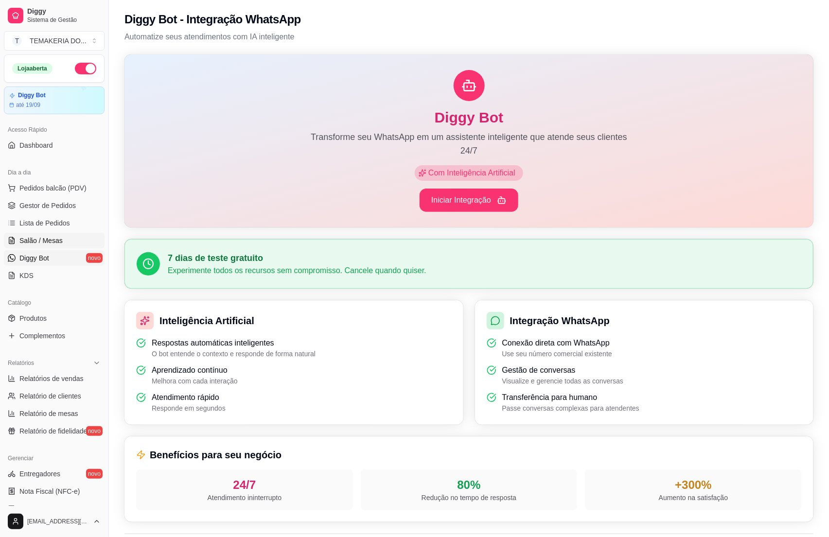
click at [31, 238] on span "Salão / Mesas" at bounding box center [40, 241] width 43 height 10
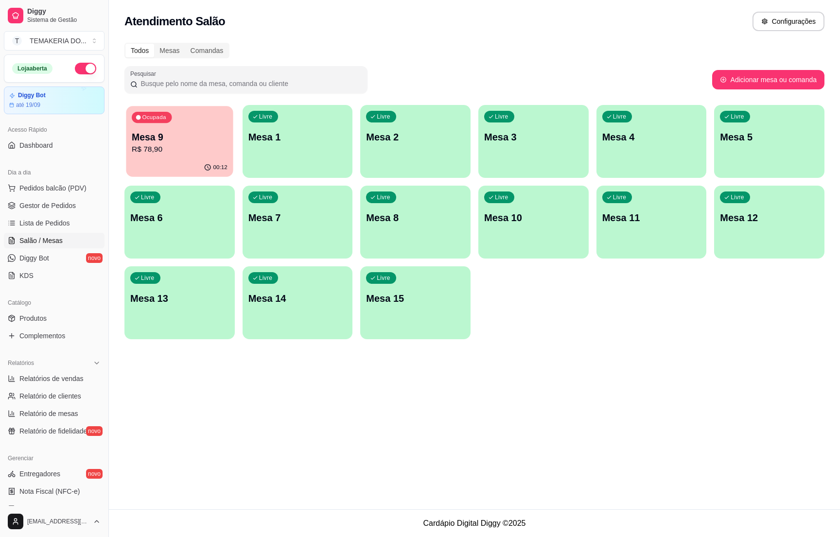
click at [171, 163] on div "00:12" at bounding box center [179, 167] width 107 height 18
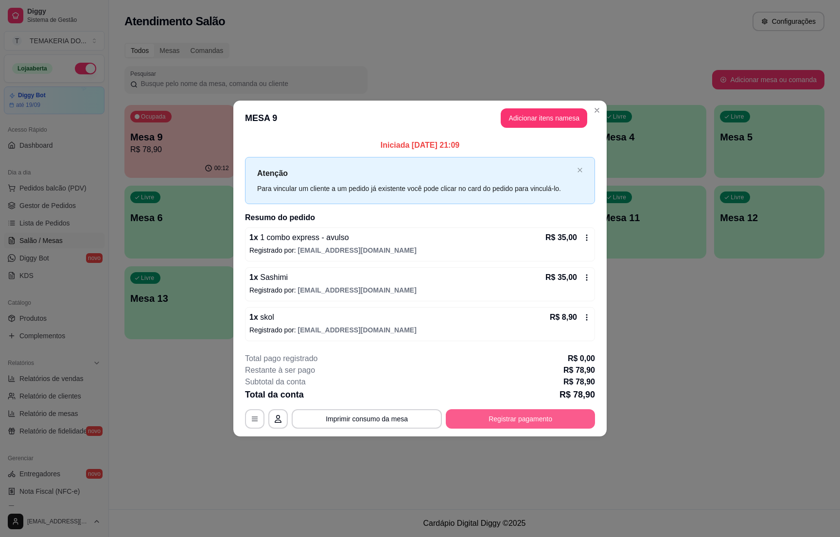
click at [484, 410] on div "**********" at bounding box center [420, 391] width 350 height 76
click at [485, 420] on button "Registrar pagamento" at bounding box center [520, 418] width 149 height 19
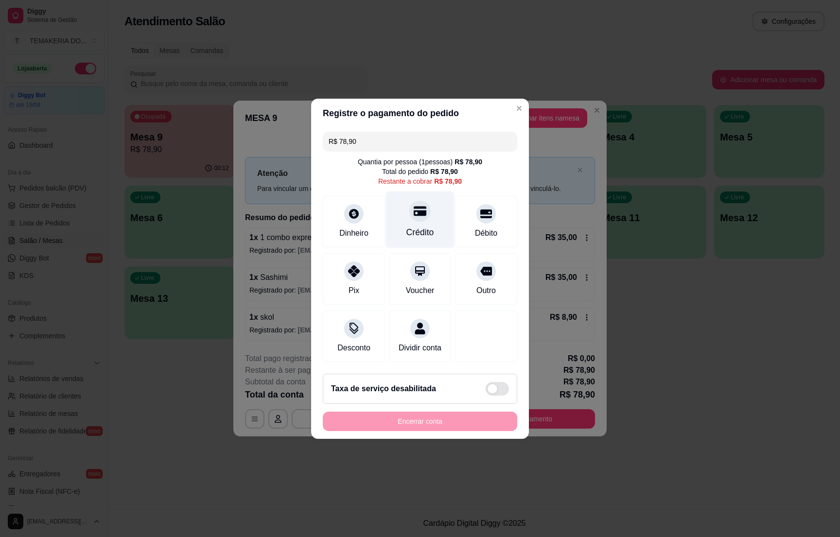
click at [418, 226] on div "Crédito" at bounding box center [420, 232] width 28 height 13
type input "R$ 0,00"
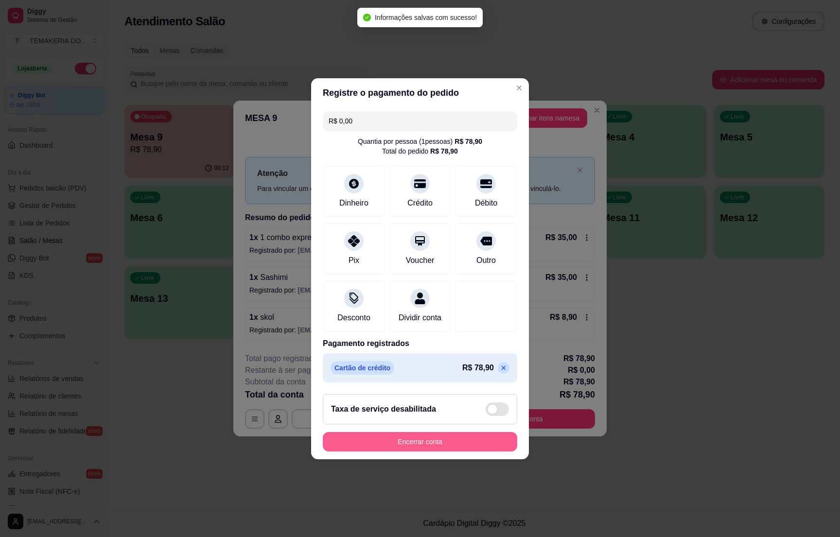
click at [429, 447] on button "Encerrar conta" at bounding box center [420, 441] width 194 height 19
click at [429, 447] on div "Encerrar conta" at bounding box center [420, 441] width 194 height 19
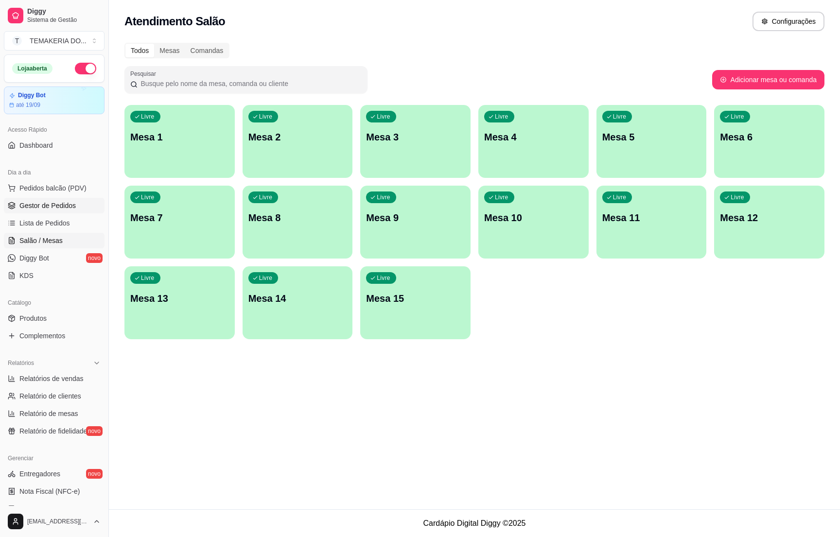
click at [54, 209] on span "Gestor de Pedidos" at bounding box center [47, 206] width 56 height 10
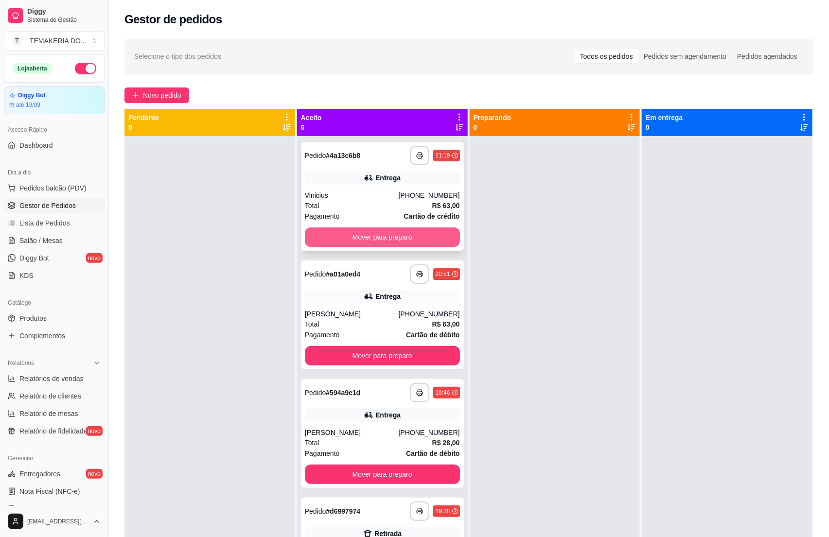
click at [358, 232] on button "Mover para preparo" at bounding box center [382, 236] width 155 height 19
click at [358, 232] on div "Mover para preparo" at bounding box center [382, 236] width 155 height 19
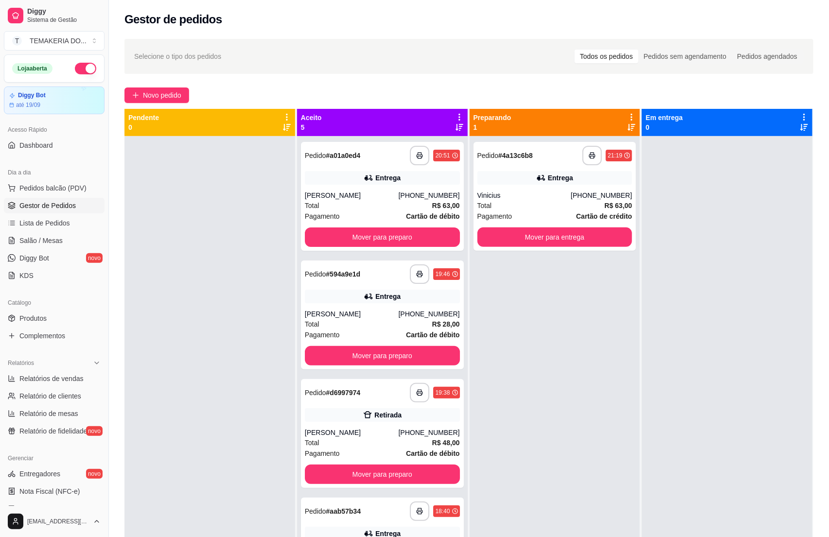
click at [222, 232] on div at bounding box center [209, 404] width 171 height 537
click at [335, 232] on button "Mover para preparo" at bounding box center [382, 237] width 150 height 19
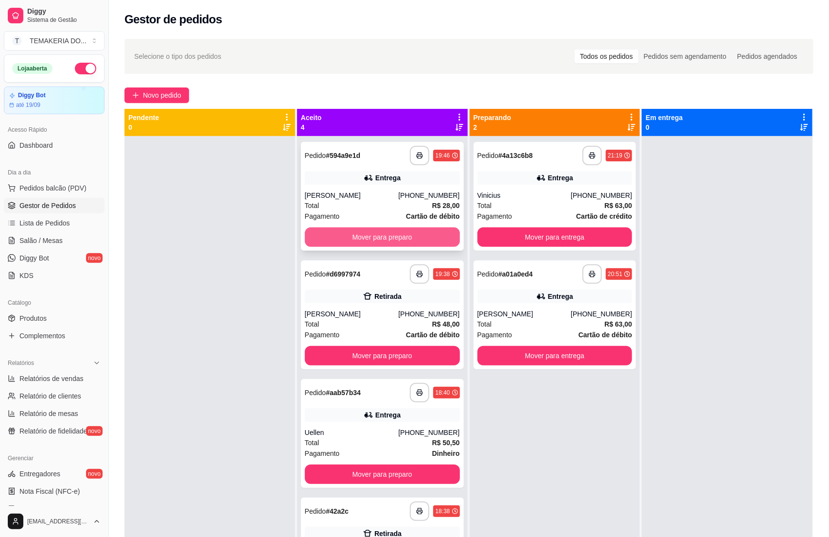
click at [333, 235] on button "Mover para preparo" at bounding box center [382, 236] width 155 height 19
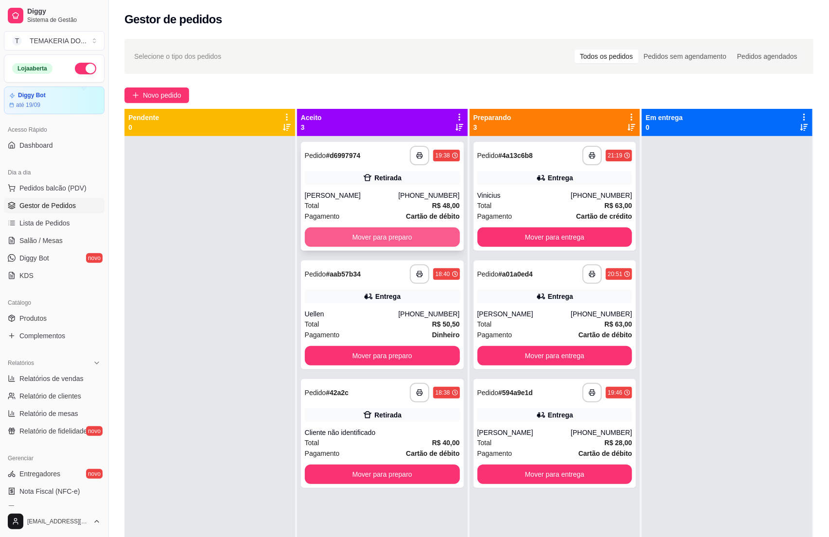
click at [356, 235] on button "Mover para preparo" at bounding box center [382, 236] width 155 height 19
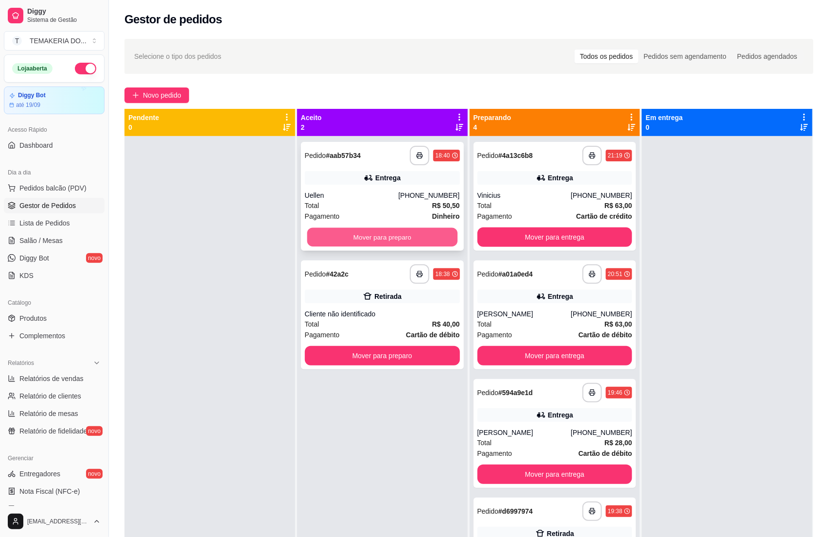
click at [381, 232] on button "Mover para preparo" at bounding box center [382, 237] width 150 height 19
click at [408, 346] on button "Mover para preparo" at bounding box center [382, 355] width 155 height 19
click at [408, 346] on div "Mover para preparo" at bounding box center [382, 355] width 155 height 19
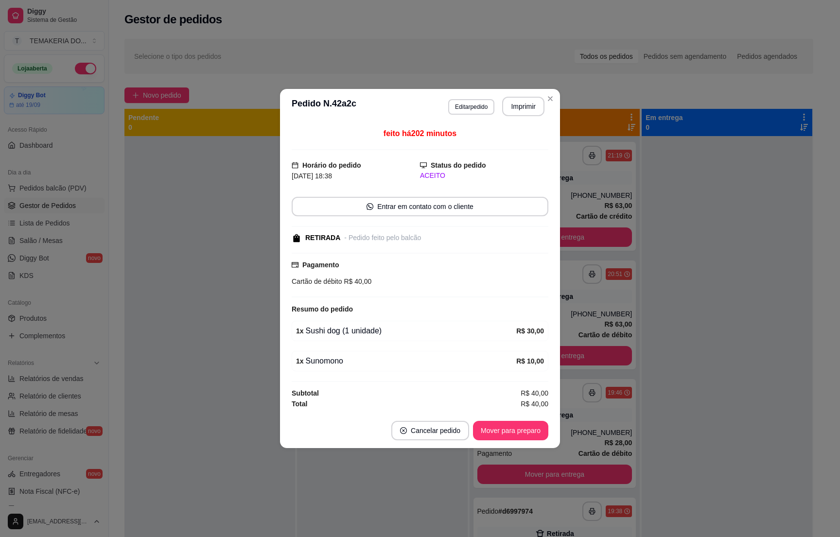
click at [485, 237] on div "RETIRADA - Pedido feito pelo balcão" at bounding box center [419, 238] width 255 height 10
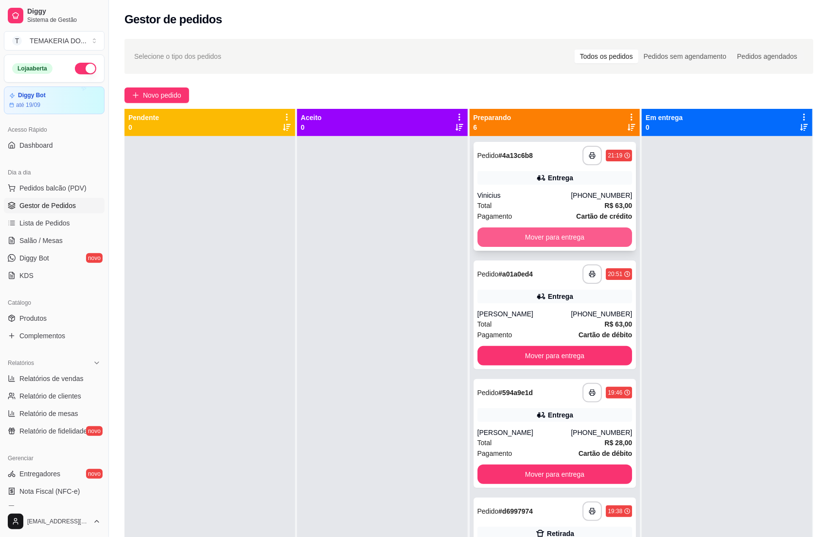
click at [494, 229] on button "Mover para entrega" at bounding box center [554, 236] width 155 height 19
click at [533, 346] on button "Mover para entrega" at bounding box center [554, 355] width 155 height 19
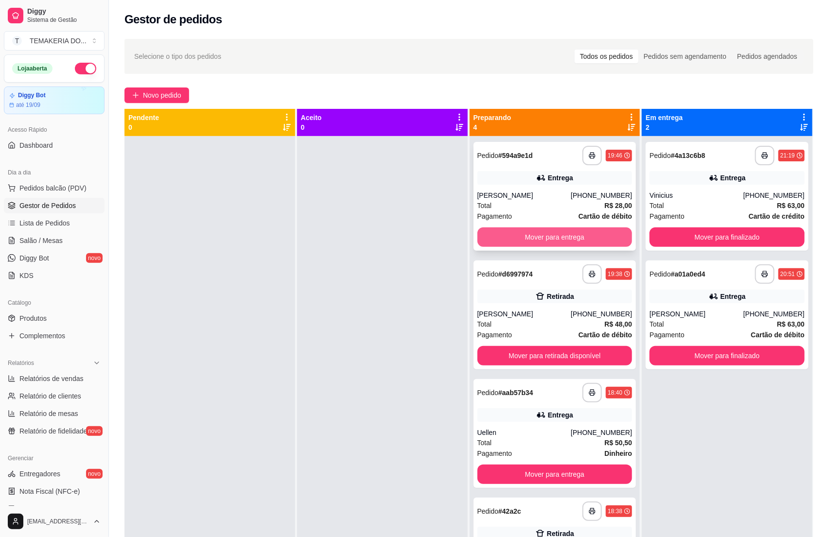
click at [564, 244] on button "Mover para entrega" at bounding box center [554, 236] width 155 height 19
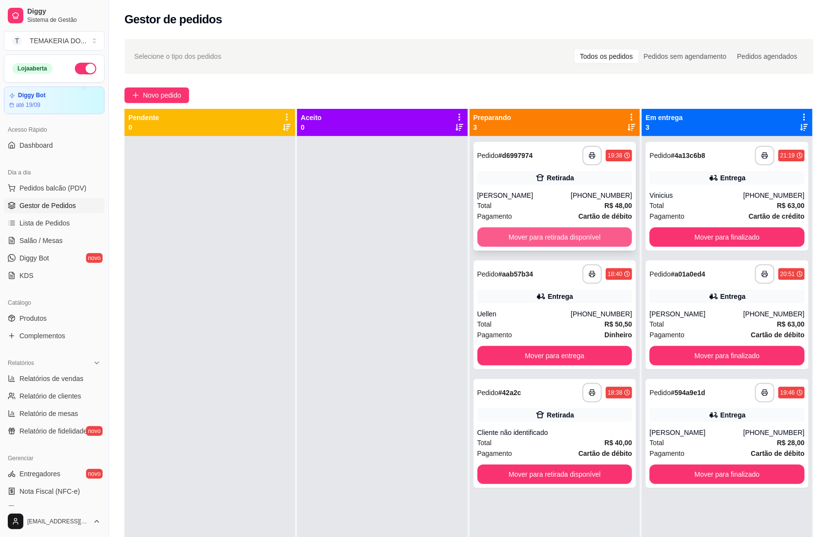
click at [579, 241] on button "Mover para retirada disponível" at bounding box center [554, 236] width 155 height 19
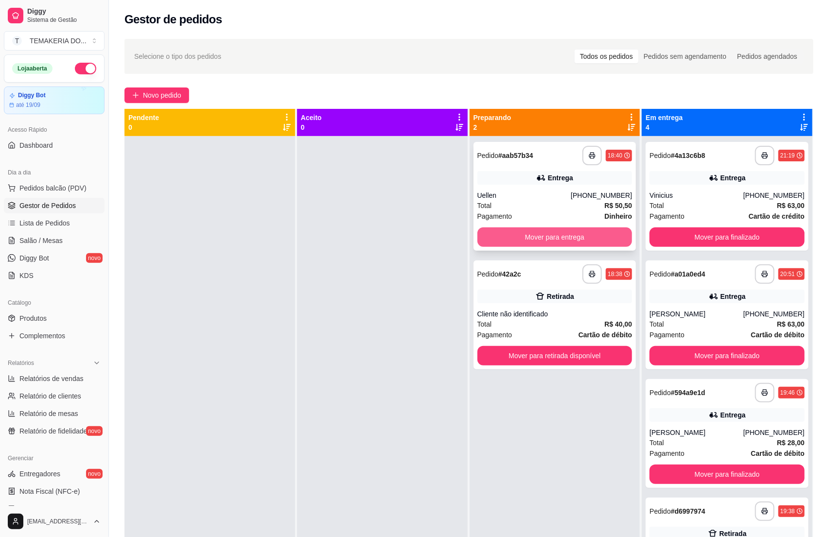
click at [588, 238] on button "Mover para entrega" at bounding box center [554, 236] width 155 height 19
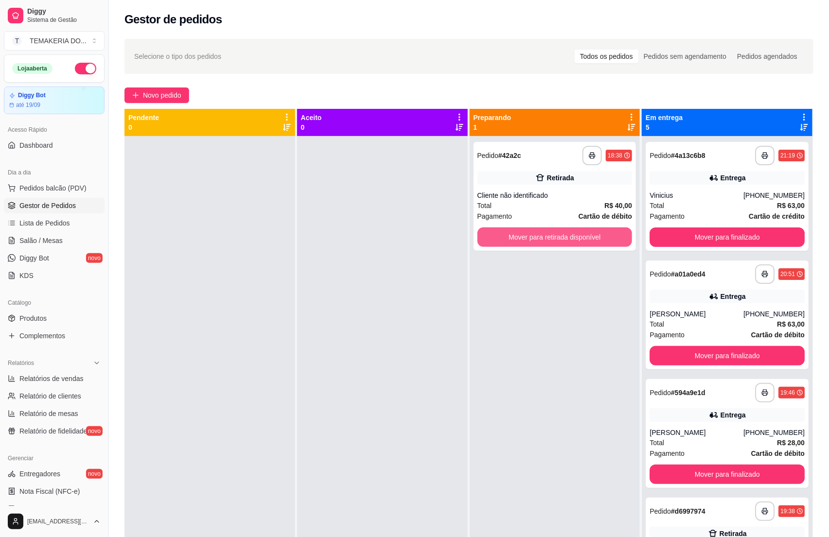
click at [595, 241] on button "Mover para retirada disponível" at bounding box center [554, 236] width 155 height 19
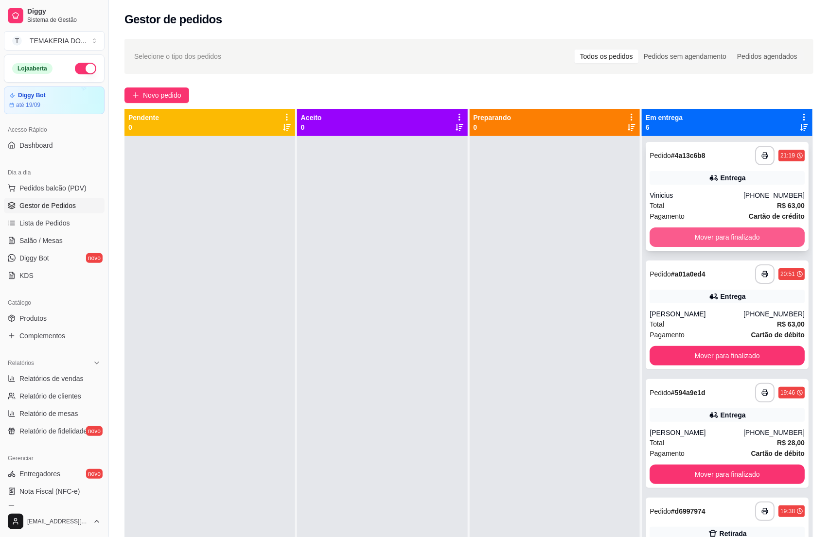
click at [655, 238] on button "Mover para finalizado" at bounding box center [726, 236] width 155 height 19
click at [655, 239] on button "Mover para finalizado" at bounding box center [726, 236] width 155 height 19
click at [655, 239] on button "Mover para finalizado" at bounding box center [727, 237] width 150 height 19
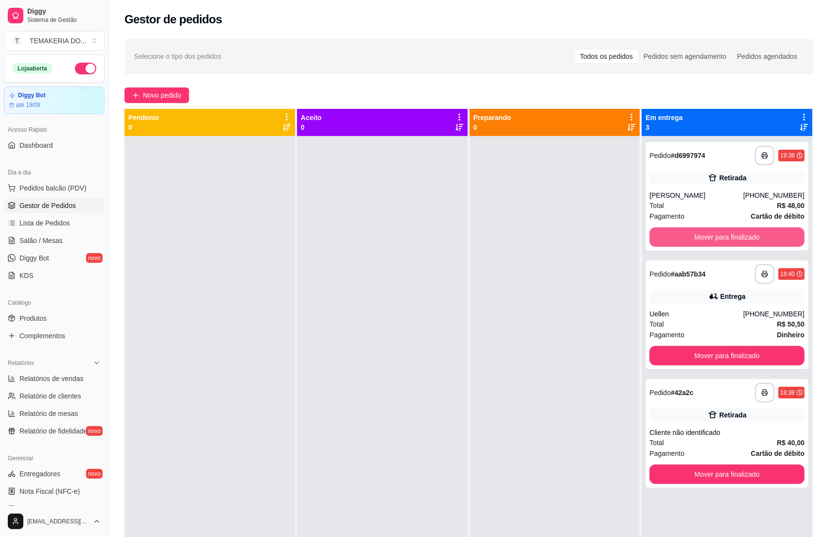
click at [655, 239] on button "Mover para finalizado" at bounding box center [726, 236] width 155 height 19
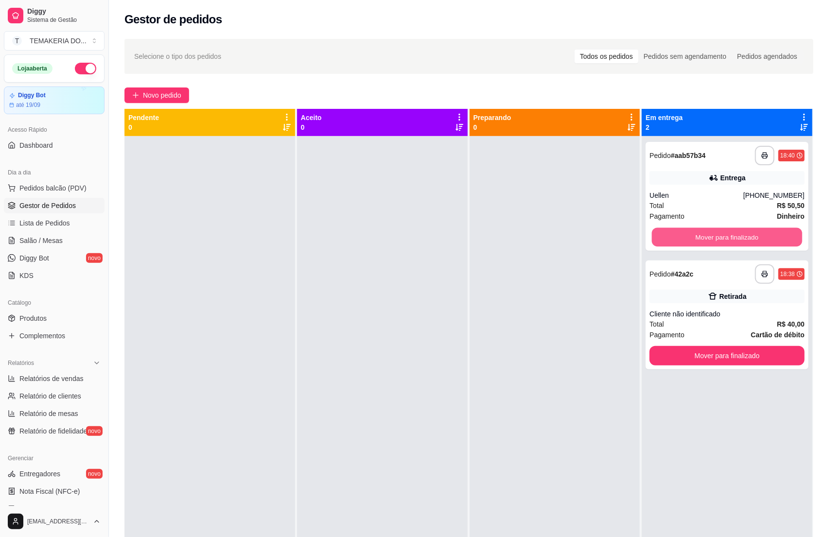
click at [655, 239] on button "Mover para finalizado" at bounding box center [727, 237] width 150 height 19
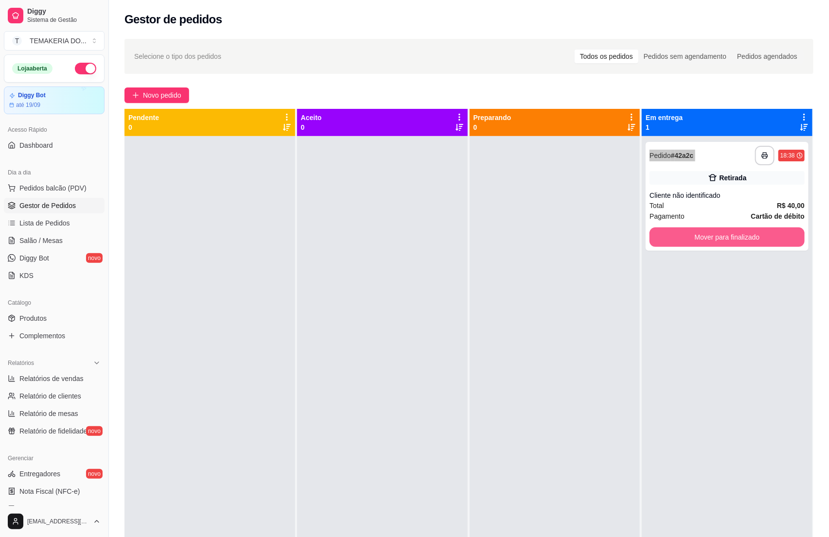
click at [655, 239] on button "Mover para finalizado" at bounding box center [726, 236] width 155 height 19
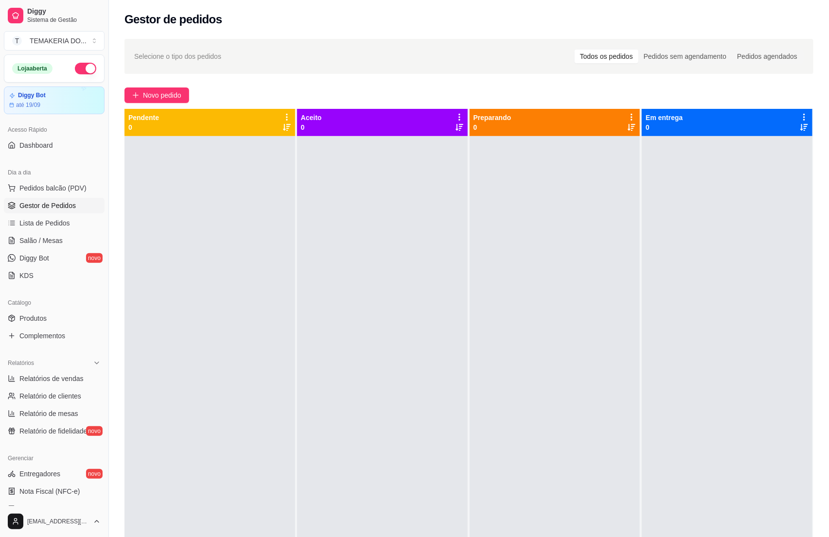
click at [511, 238] on div at bounding box center [555, 404] width 171 height 537
click at [76, 66] on button "button" at bounding box center [85, 69] width 21 height 12
